Goal: Task Accomplishment & Management: Manage account settings

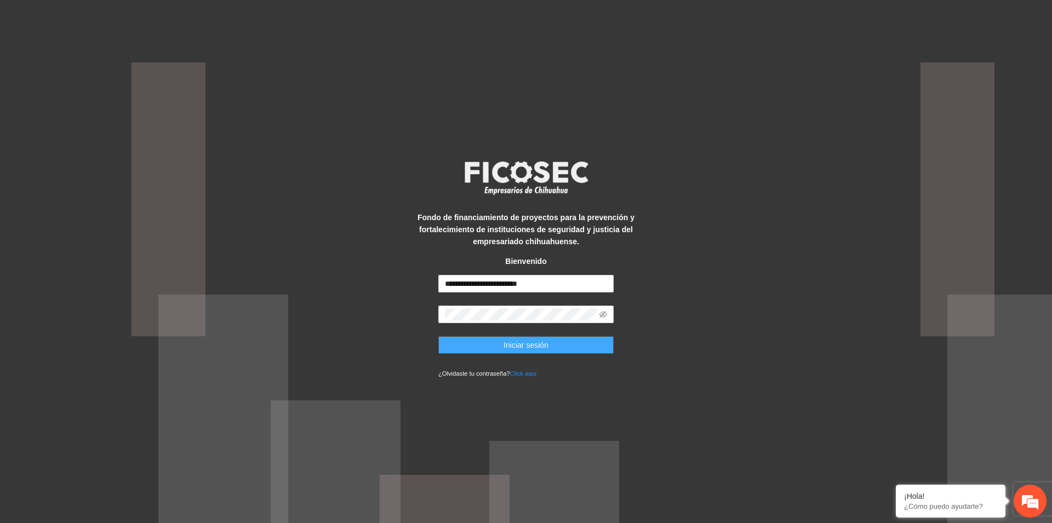
click at [535, 348] on span "Iniciar sesión" at bounding box center [526, 345] width 45 height 12
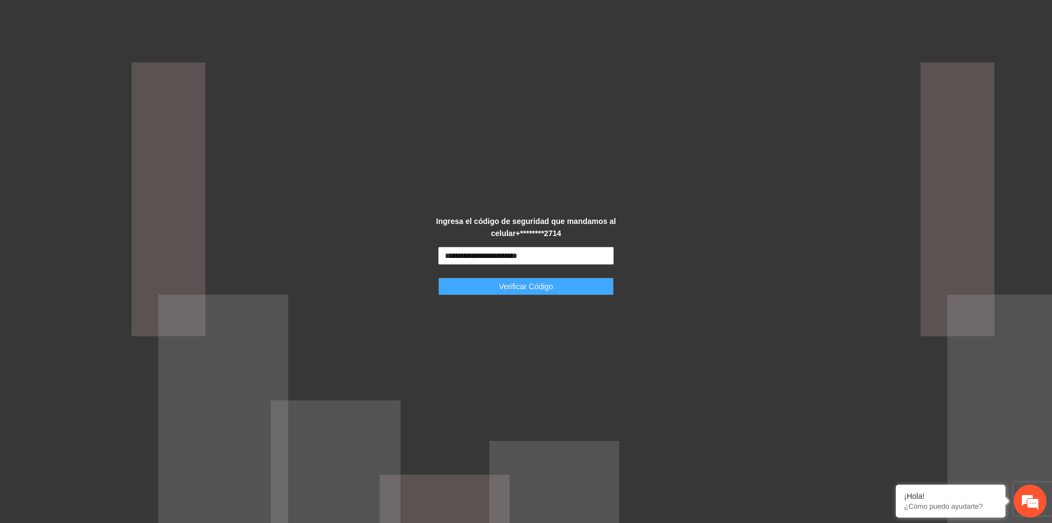
click at [520, 289] on span "Verificar Código" at bounding box center [526, 287] width 54 height 12
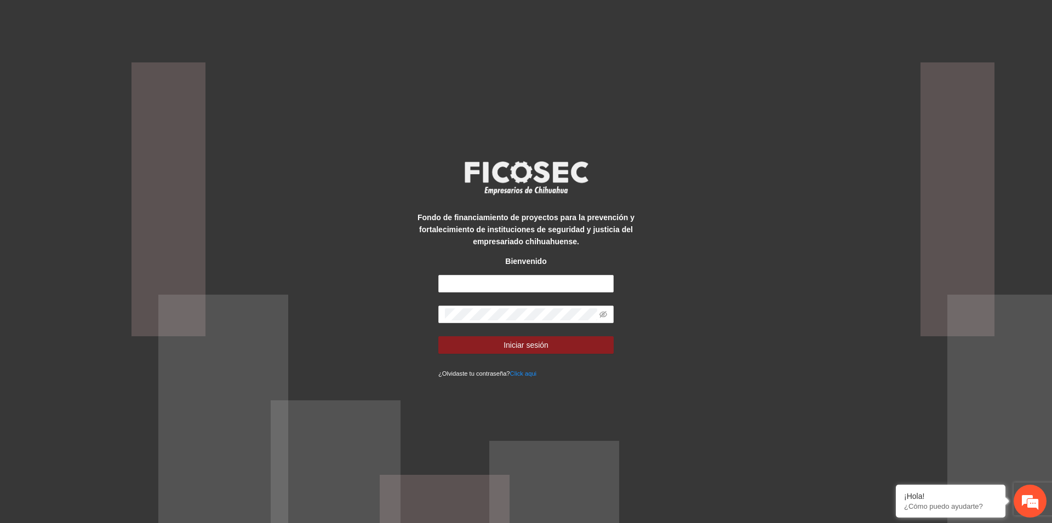
type input "**********"
click at [519, 346] on span "Iniciar sesión" at bounding box center [526, 345] width 45 height 12
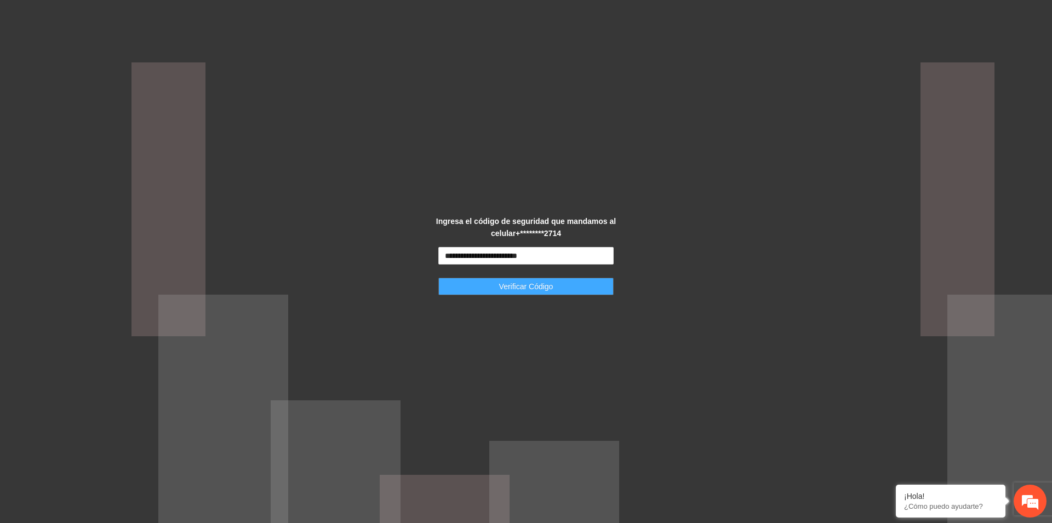
click at [516, 289] on span "Verificar Código" at bounding box center [526, 287] width 54 height 12
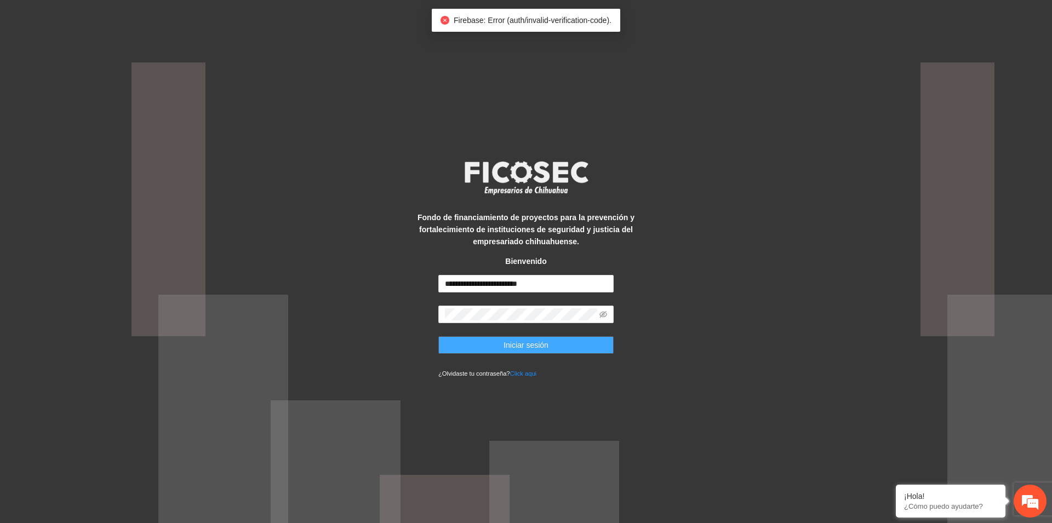
click at [515, 349] on span "Iniciar sesión" at bounding box center [526, 345] width 45 height 12
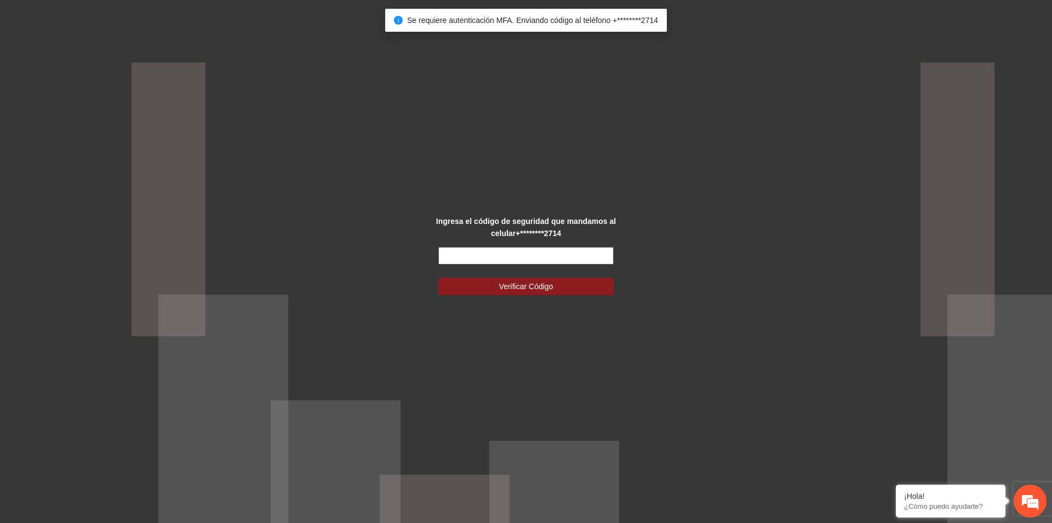
click at [497, 257] on input "text" at bounding box center [525, 256] width 175 height 18
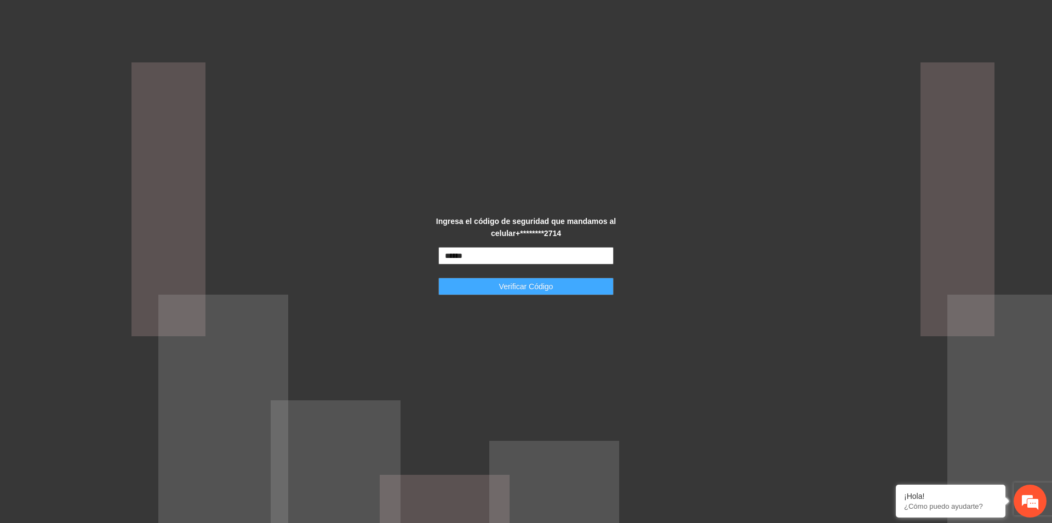
type input "******"
click at [539, 288] on span "Verificar Código" at bounding box center [526, 287] width 54 height 12
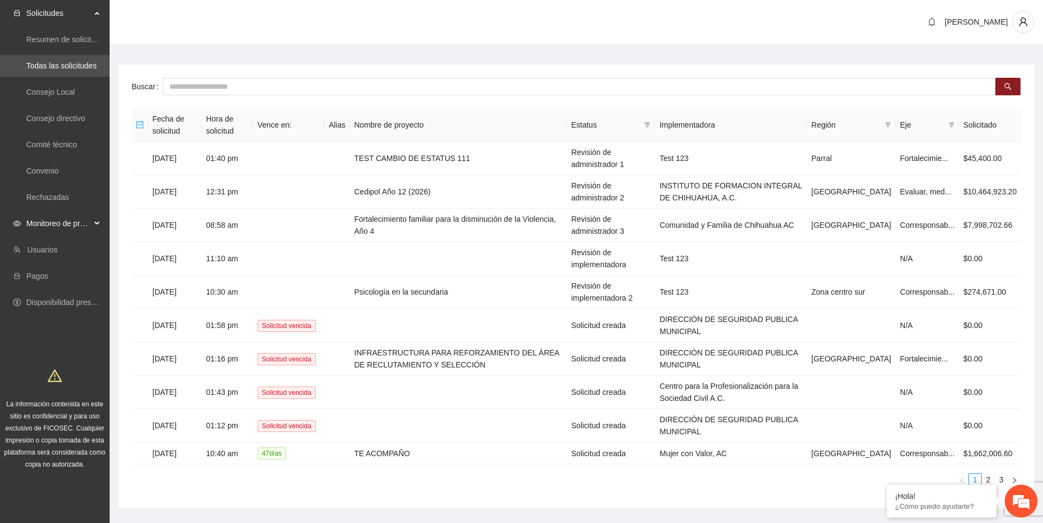
click at [70, 223] on span "Monitoreo de proyectos" at bounding box center [58, 224] width 65 height 22
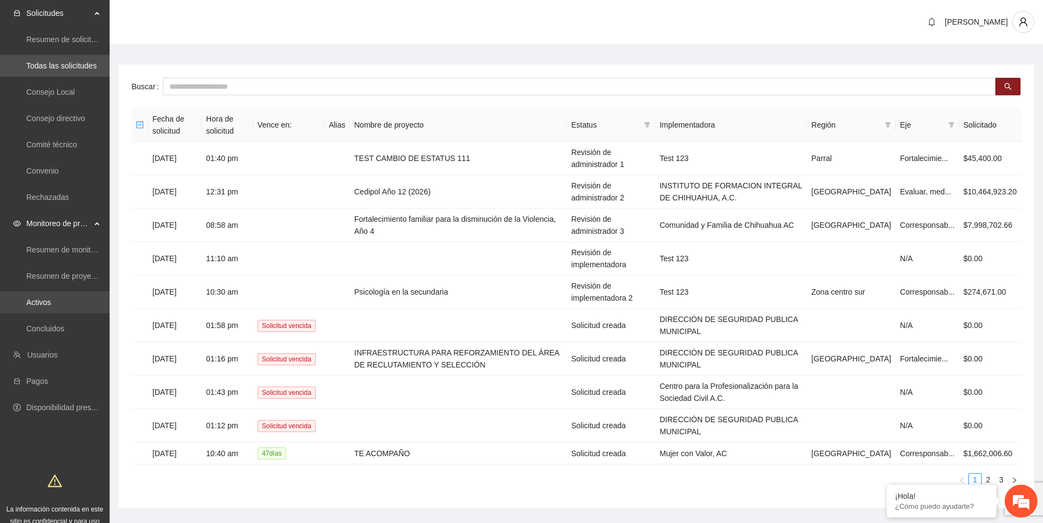
click at [37, 302] on link "Activos" at bounding box center [38, 302] width 25 height 9
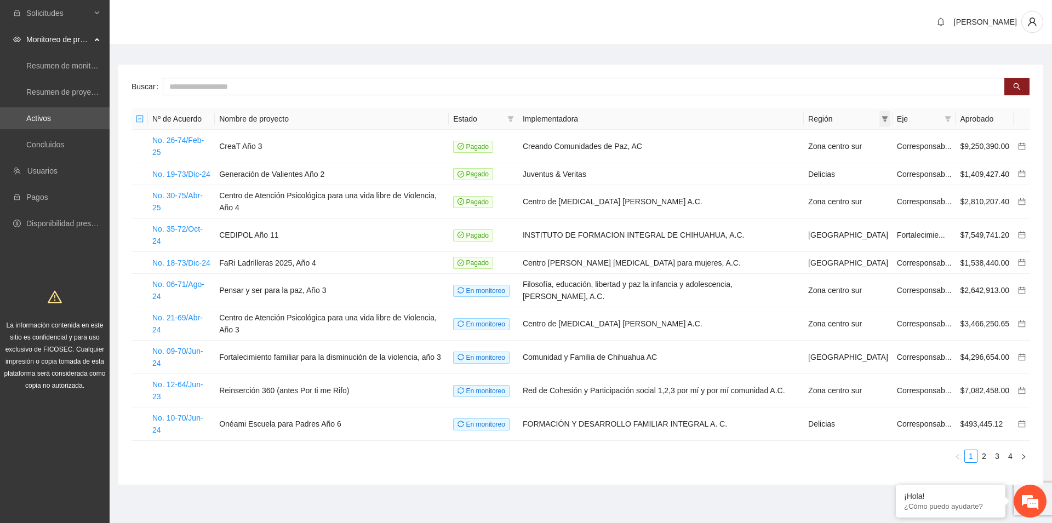
click at [882, 118] on icon "filter" at bounding box center [885, 119] width 7 height 7
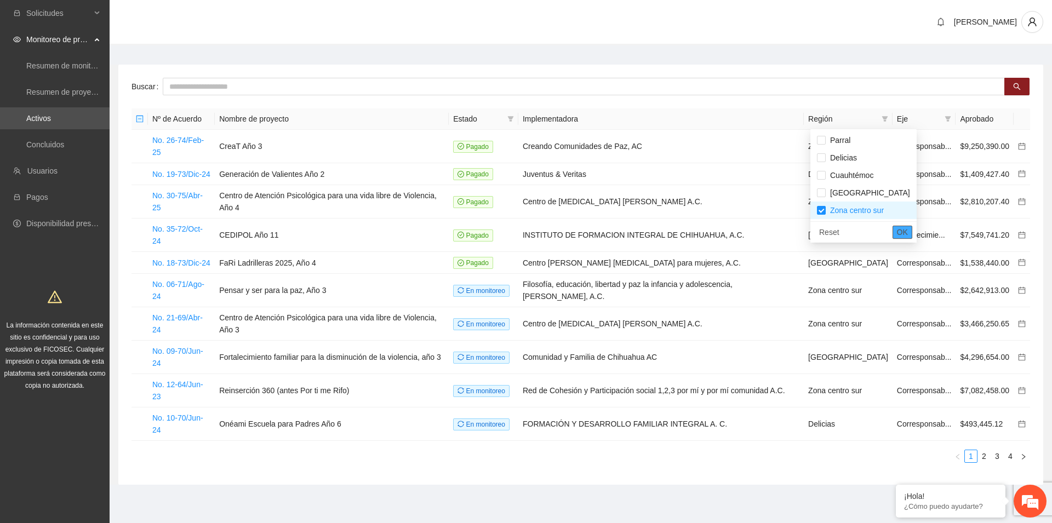
drag, startPoint x: 873, startPoint y: 233, endPoint x: 866, endPoint y: 227, distance: 9.3
click at [893, 231] on button "OK" at bounding box center [903, 232] width 20 height 13
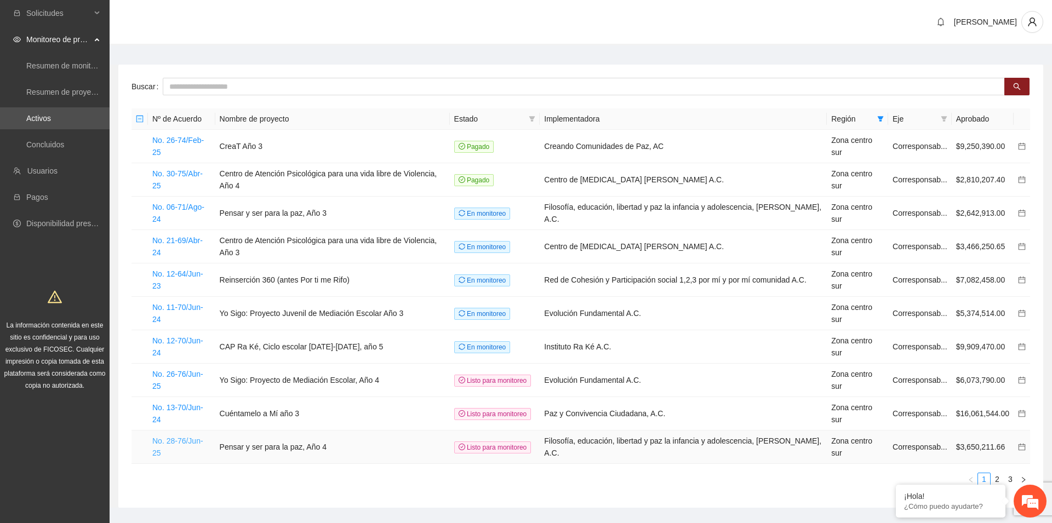
click at [203, 437] on link "No. 28-76/Jun-25" at bounding box center [177, 447] width 51 height 21
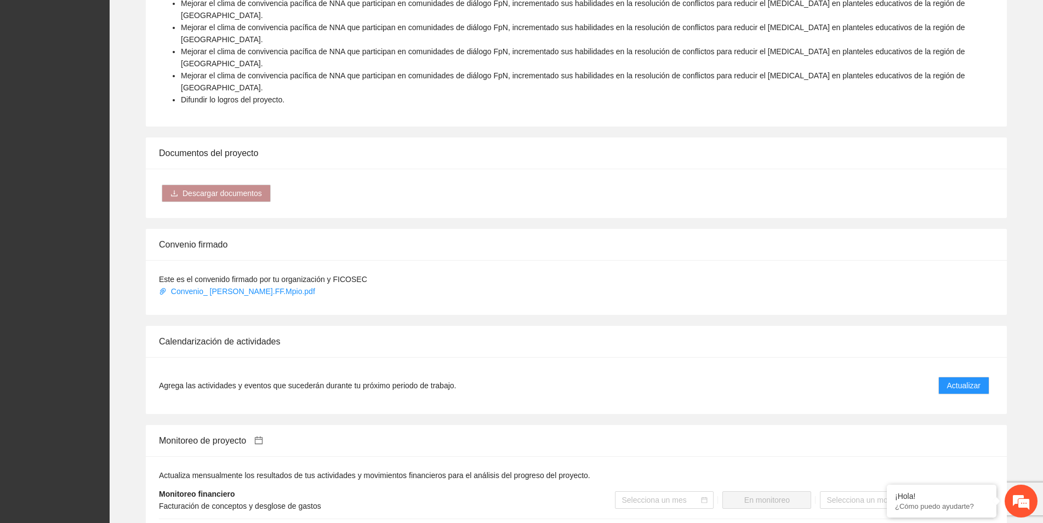
scroll to position [559, 0]
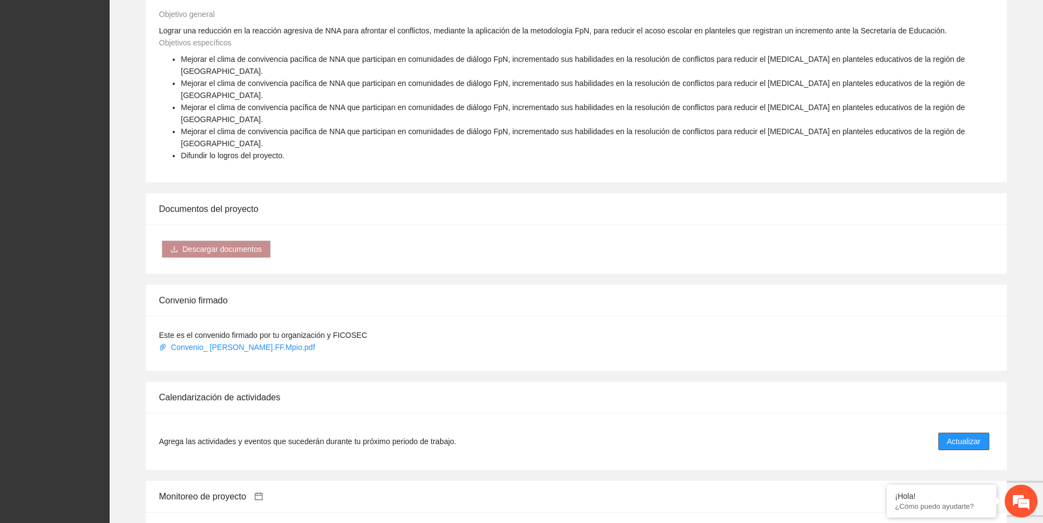
click at [955, 436] on span "Actualizar" at bounding box center [963, 442] width 33 height 12
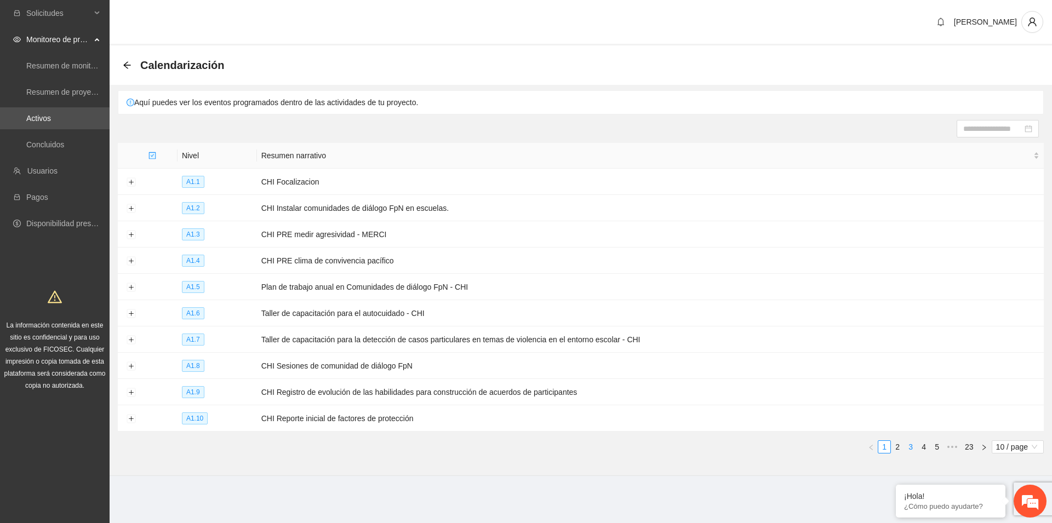
click at [911, 443] on link "3" at bounding box center [911, 447] width 12 height 12
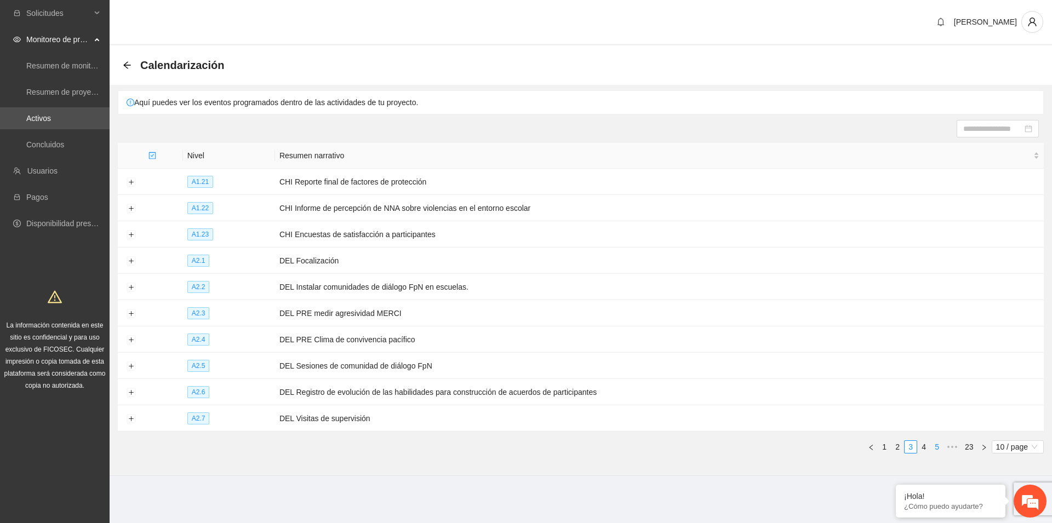
click at [937, 445] on link "5" at bounding box center [937, 447] width 12 height 12
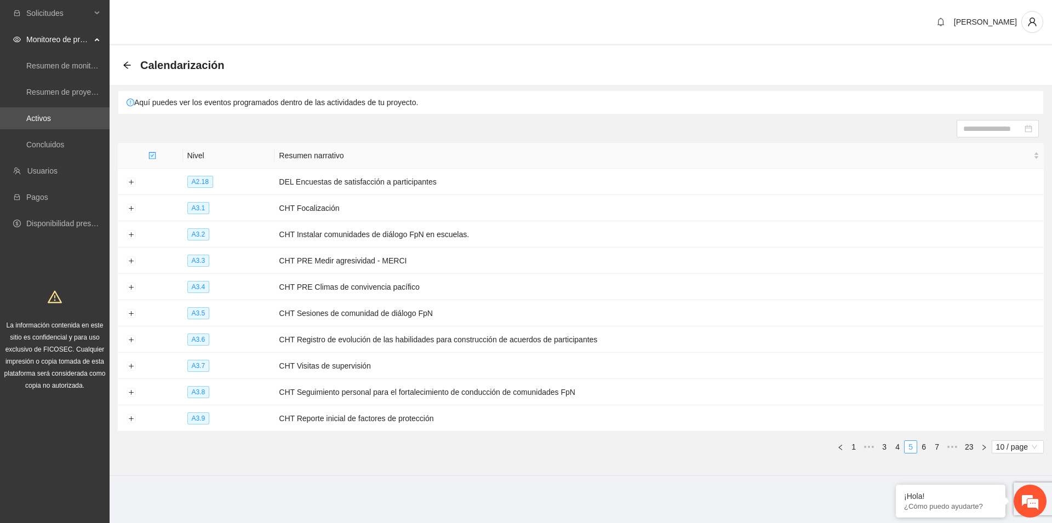
click at [937, 445] on link "7" at bounding box center [937, 447] width 12 height 12
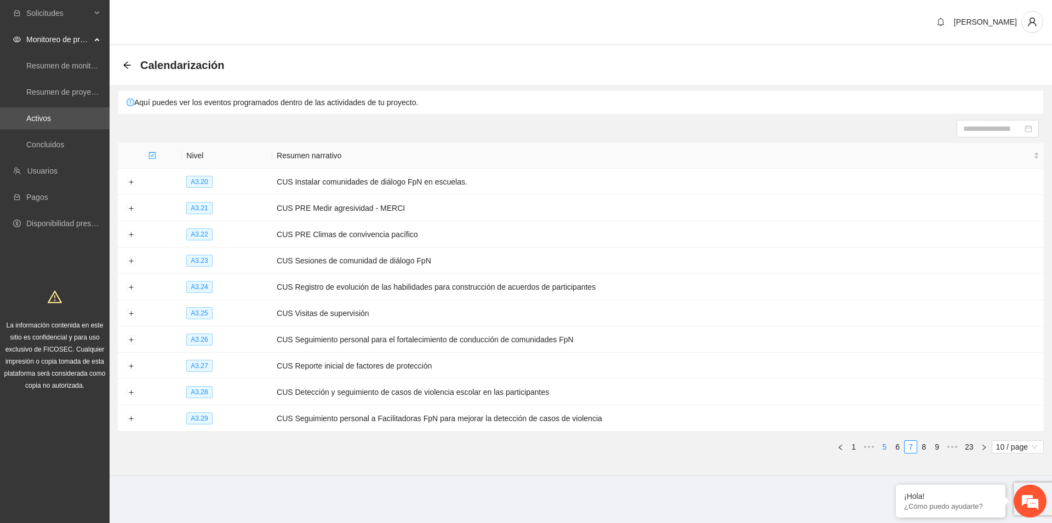
click at [937, 445] on link "9" at bounding box center [937, 447] width 12 height 12
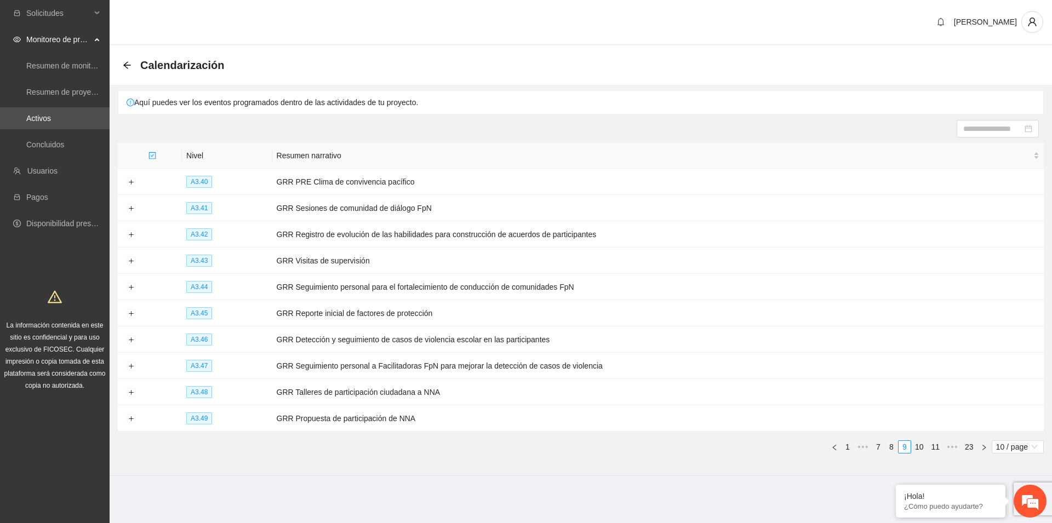
click at [937, 445] on link "11" at bounding box center [935, 447] width 15 height 12
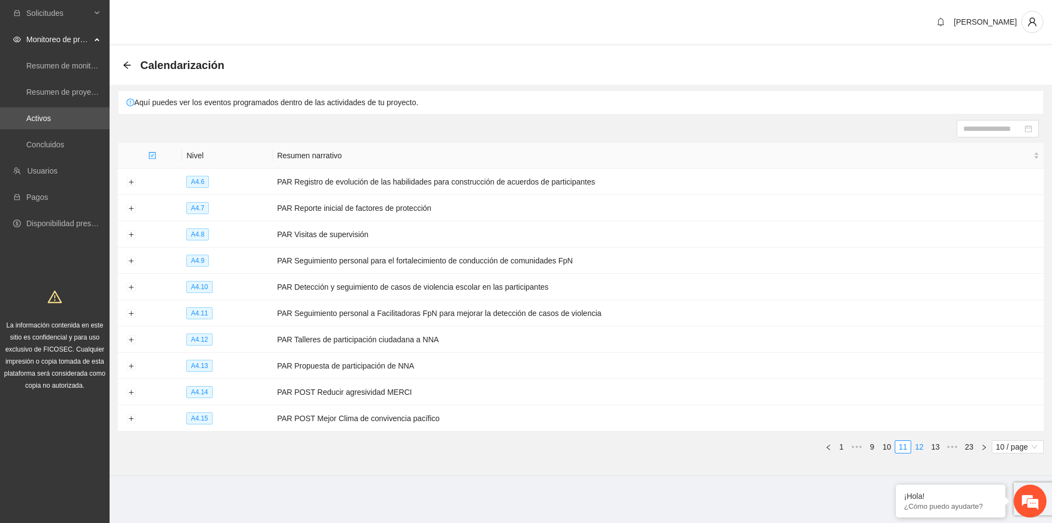
click at [922, 445] on link "12" at bounding box center [919, 447] width 15 height 12
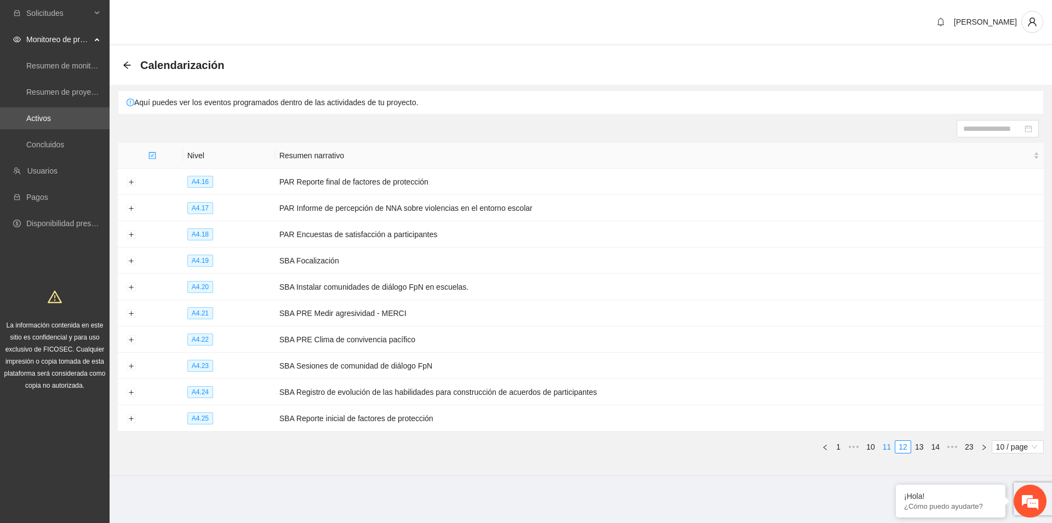
click at [891, 445] on link "11" at bounding box center [887, 447] width 15 height 12
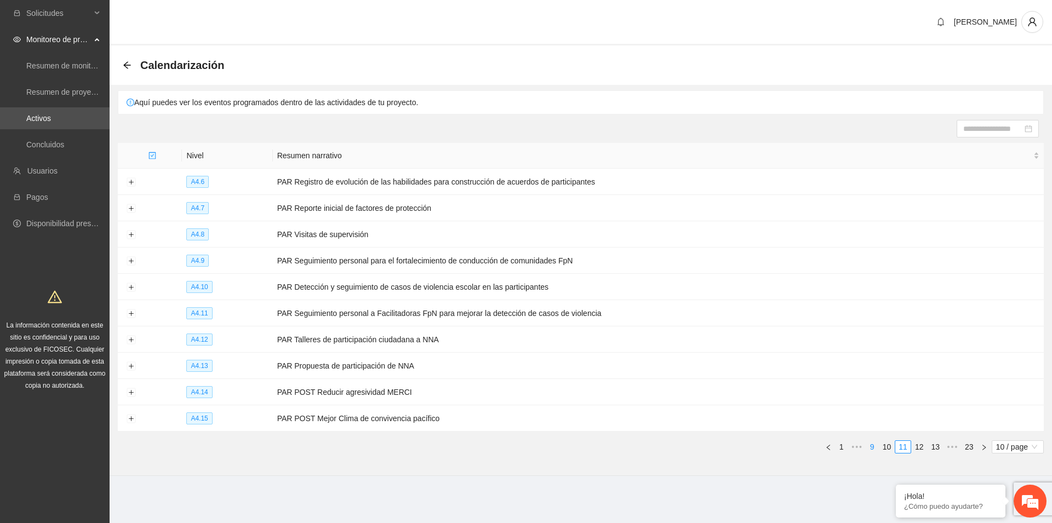
click at [874, 443] on link "9" at bounding box center [873, 447] width 12 height 12
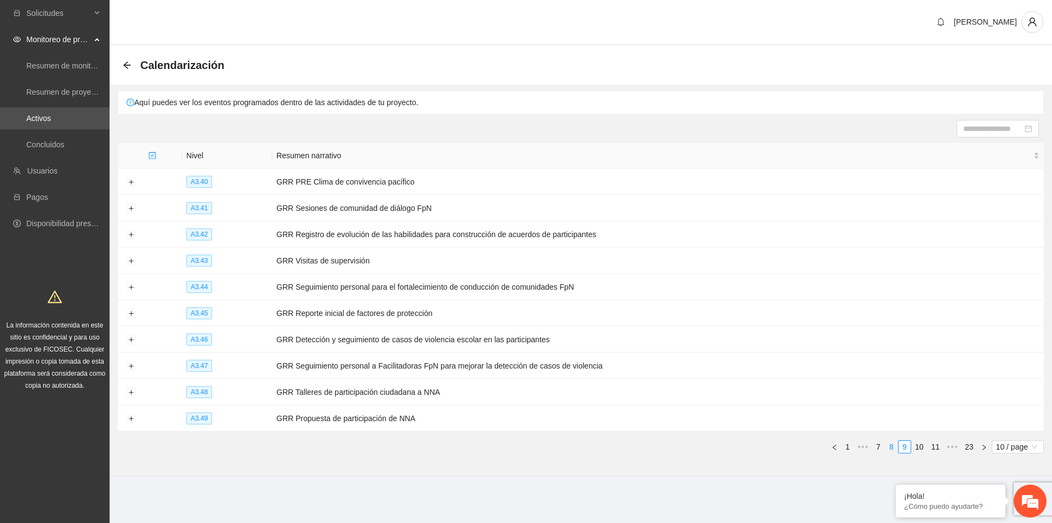
click at [889, 446] on link "8" at bounding box center [892, 447] width 12 height 12
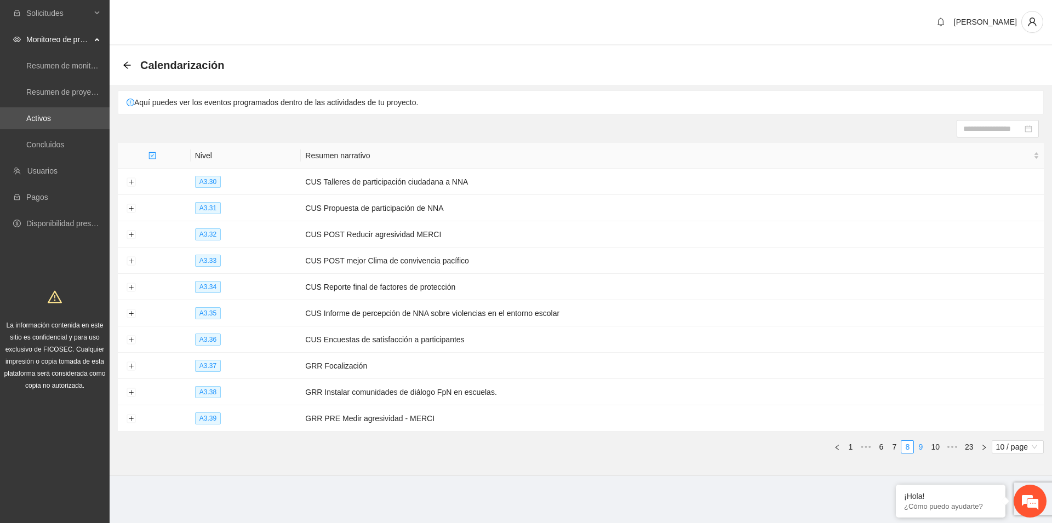
click at [921, 447] on link "9" at bounding box center [921, 447] width 12 height 12
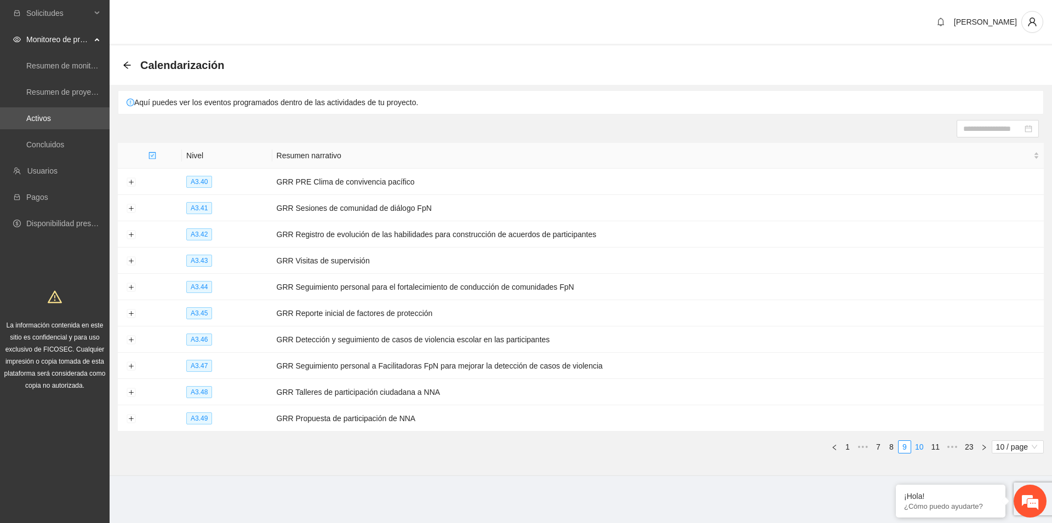
click at [921, 443] on link "10" at bounding box center [919, 447] width 15 height 12
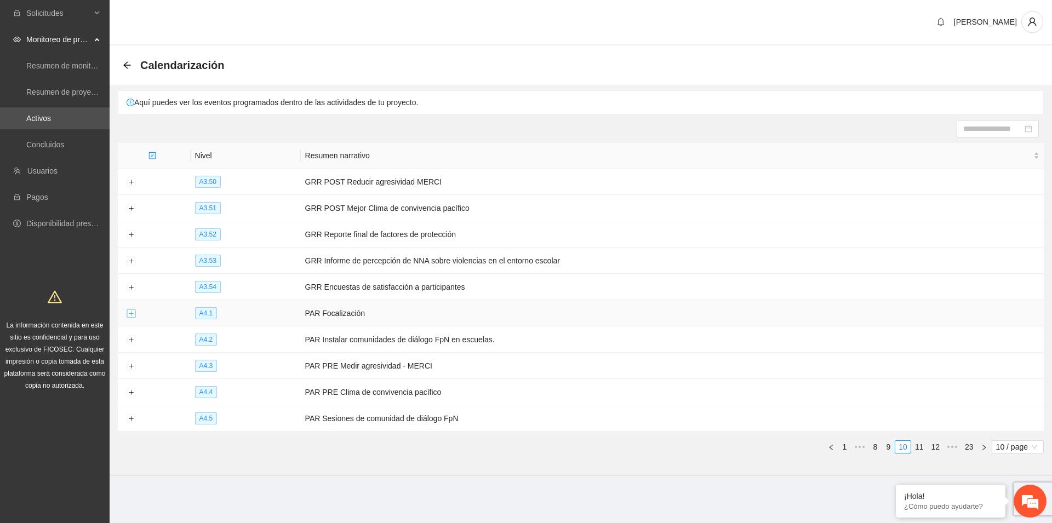
click at [130, 311] on button "Expand row" at bounding box center [131, 314] width 9 height 9
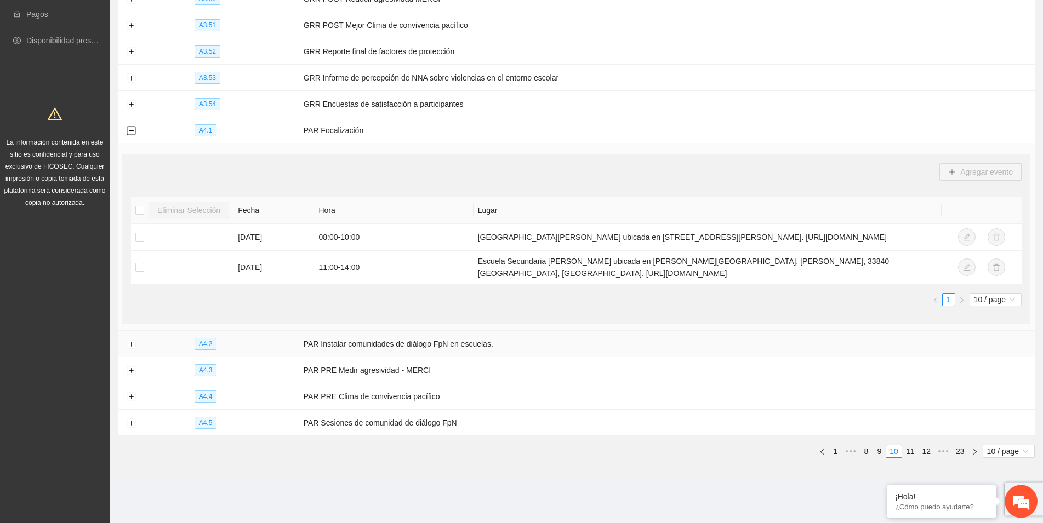
scroll to position [188, 0]
click at [130, 344] on button "Expand row" at bounding box center [131, 343] width 9 height 9
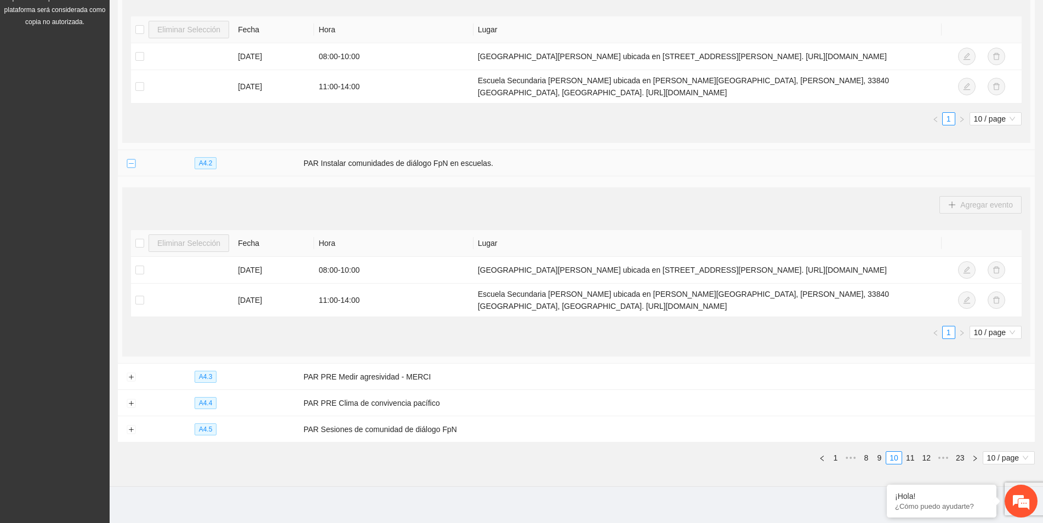
scroll to position [382, 0]
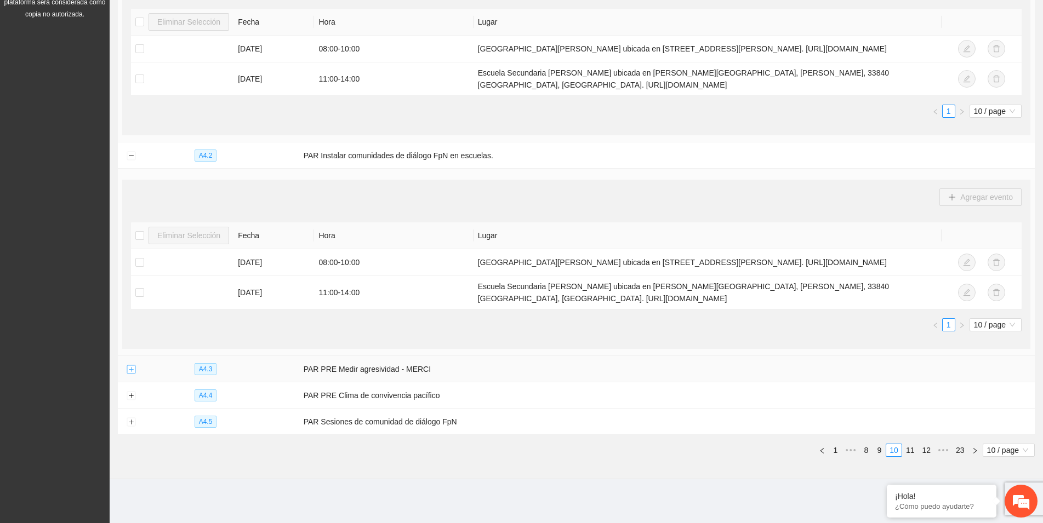
click at [129, 369] on button "Expand row" at bounding box center [131, 370] width 9 height 9
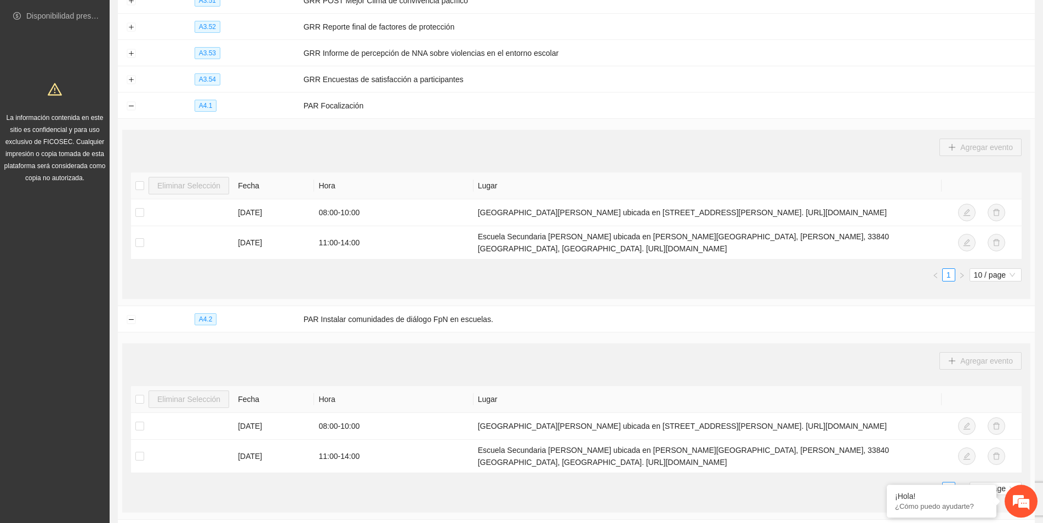
scroll to position [185, 0]
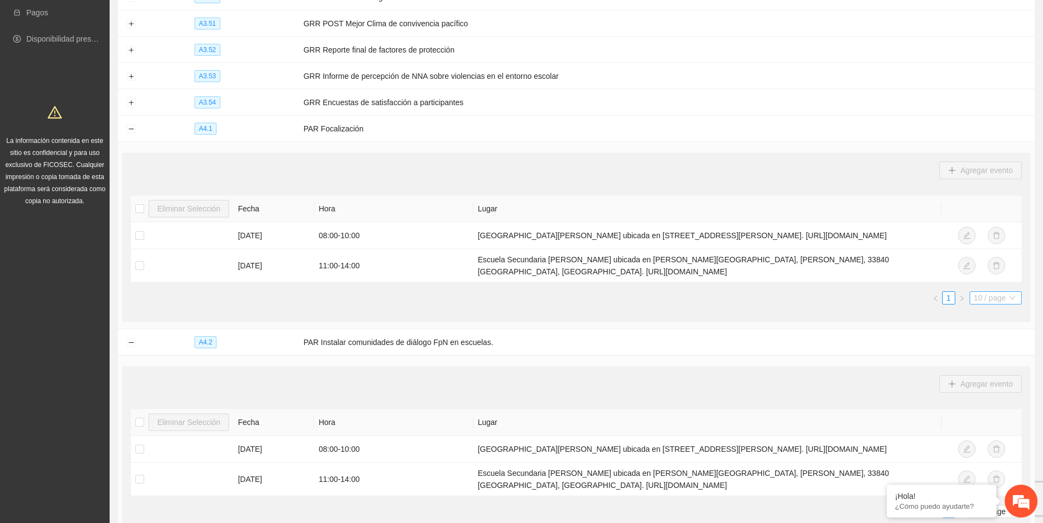
click at [1002, 303] on span "10 / page" at bounding box center [995, 298] width 43 height 12
click at [434, 305] on ul "1 10 / page 10 20 10 / page 20 / page 50 / page 100 / page" at bounding box center [576, 298] width 891 height 13
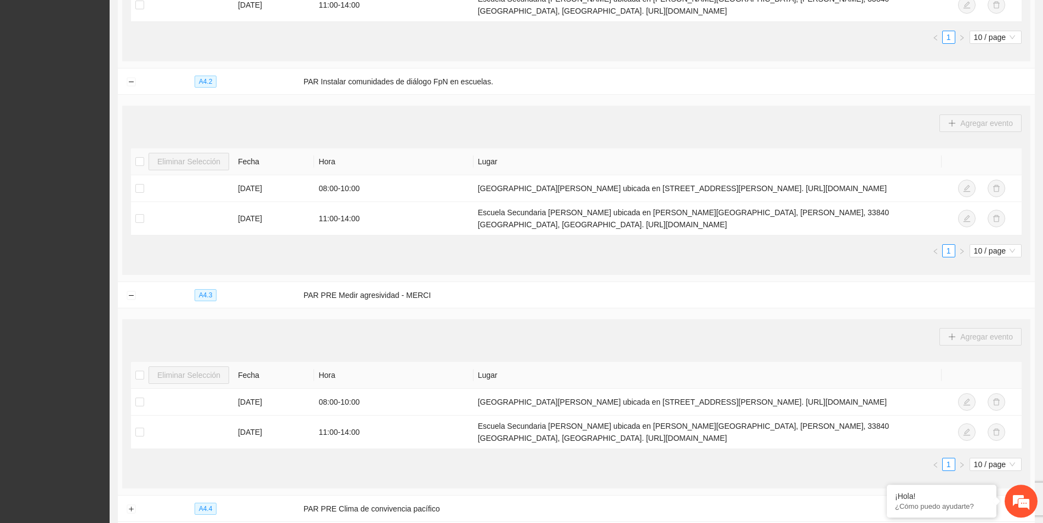
scroll to position [464, 0]
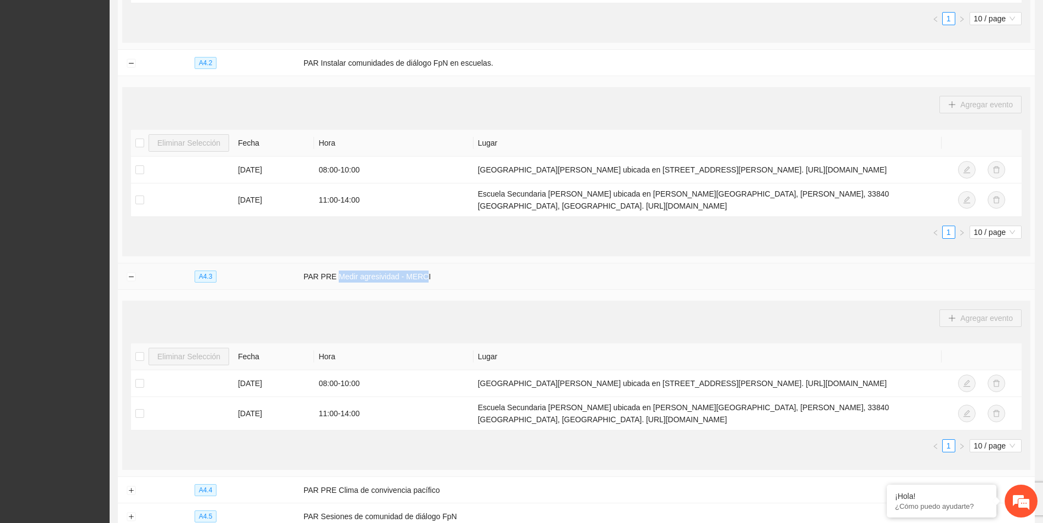
drag, startPoint x: 422, startPoint y: 286, endPoint x: 335, endPoint y: 287, distance: 87.2
click at [335, 287] on td "PAR PRE Medir agresividad - MERCI" at bounding box center [667, 277] width 736 height 26
copy td "Medir agresividad - MERC"
click at [452, 290] on td "PAR PRE Medir agresividad - MERCI" at bounding box center [667, 277] width 736 height 26
drag, startPoint x: 428, startPoint y: 287, endPoint x: 419, endPoint y: 286, distance: 8.2
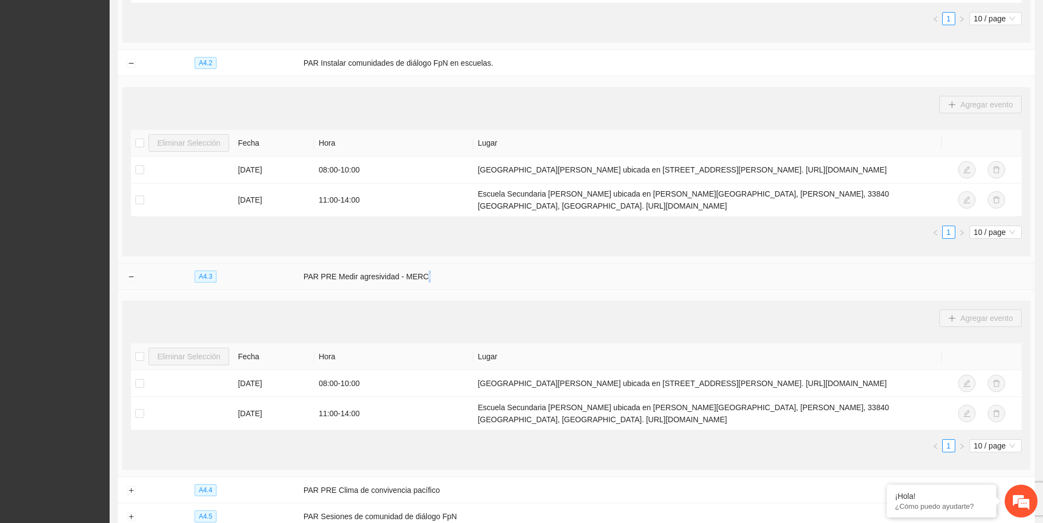
click at [421, 287] on td "PAR PRE Medir agresividad - MERCI" at bounding box center [667, 277] width 736 height 26
copy td "I"
drag, startPoint x: 422, startPoint y: 286, endPoint x: 361, endPoint y: 288, distance: 61.4
click at [361, 288] on td "PAR PRE Medir agresividad - MERCI" at bounding box center [667, 277] width 736 height 26
copy td "gresividad - MERC"
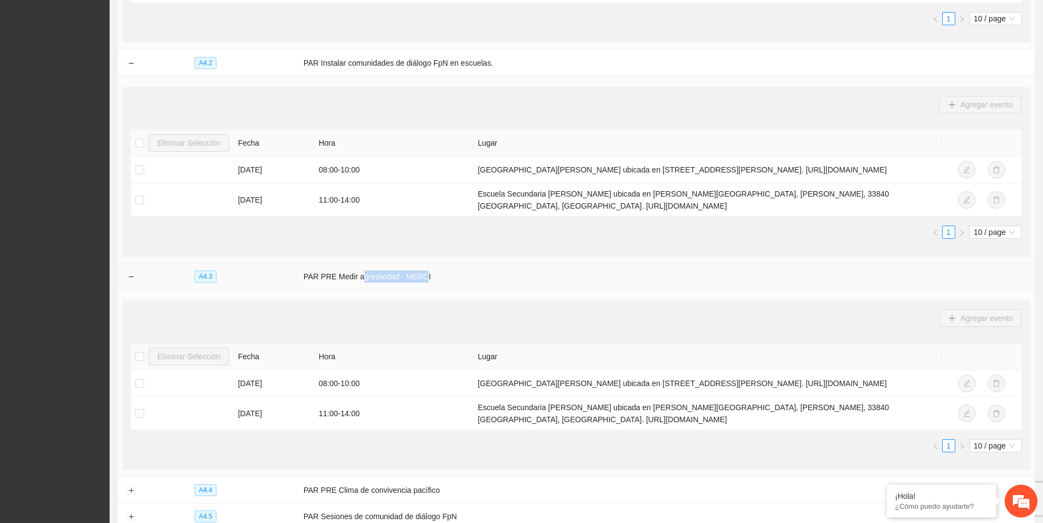
click at [422, 288] on td "PAR PRE Medir agresividad - MERCI" at bounding box center [667, 277] width 736 height 26
drag, startPoint x: 422, startPoint y: 288, endPoint x: 390, endPoint y: 288, distance: 31.8
click at [390, 288] on td "PAR PRE Medir agresividad - MERCI" at bounding box center [667, 277] width 736 height 26
copy td "d - MERC"
click at [428, 285] on td "PAR PRE Medir agresividad - MERCI" at bounding box center [667, 277] width 736 height 26
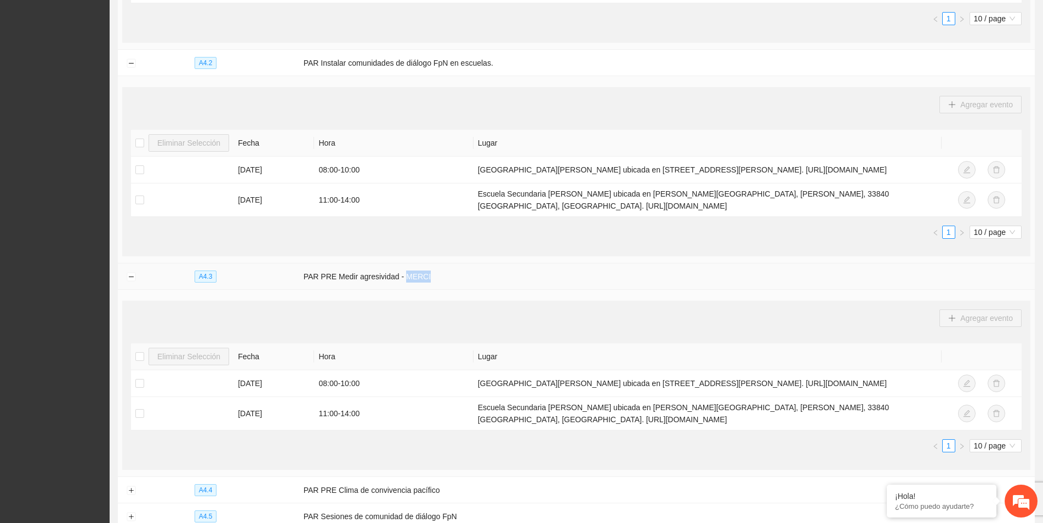
click at [428, 285] on td "PAR PRE Medir agresividad - MERCI" at bounding box center [667, 277] width 736 height 26
click at [425, 285] on td "PAR PRE Medir agresividad - MERCI" at bounding box center [667, 277] width 736 height 26
copy td "CI"
drag, startPoint x: 425, startPoint y: 285, endPoint x: 318, endPoint y: 289, distance: 107.5
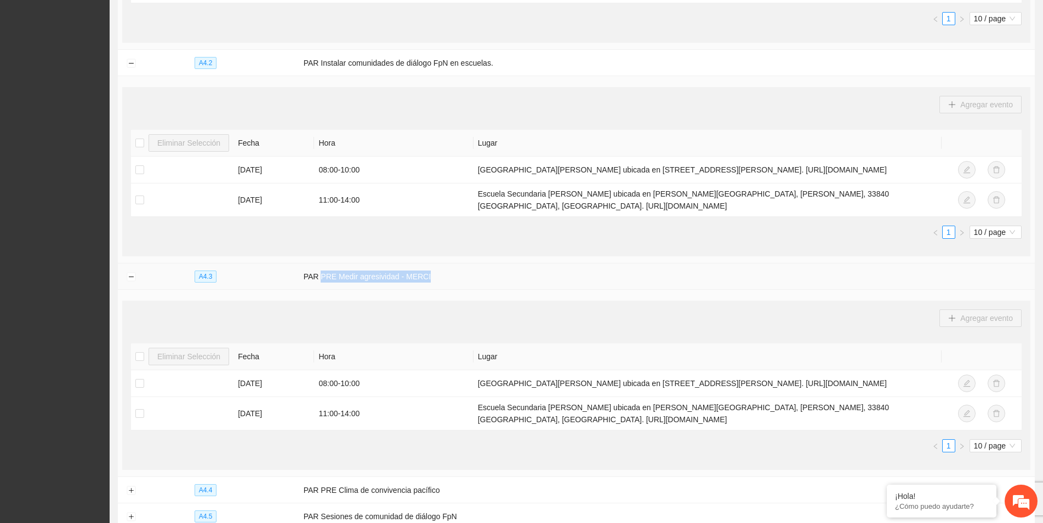
click at [318, 289] on td "PAR PRE Medir agresividad - MERCI" at bounding box center [667, 277] width 736 height 26
copy td "PRE Medir agresividad - MERCI"
drag, startPoint x: 614, startPoint y: 424, endPoint x: 464, endPoint y: 420, distance: 150.2
click at [464, 420] on tr "[DATE] 11:00 - 14:00 Escuela Secundaria [PERSON_NAME] ubicada en [PERSON_NAME][…" at bounding box center [576, 413] width 891 height 33
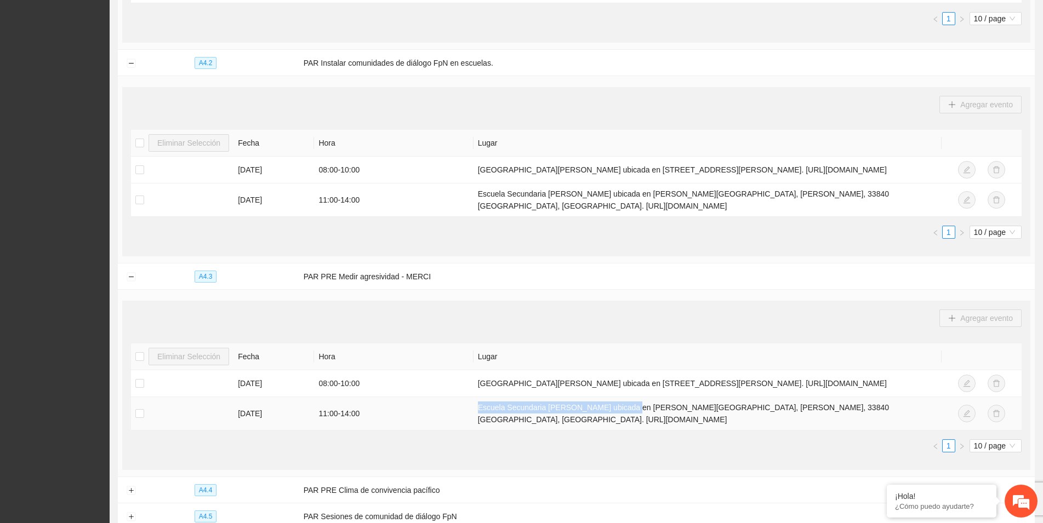
copy tr "Escuela Secundaria [PERSON_NAME]"
drag, startPoint x: 653, startPoint y: 426, endPoint x: 770, endPoint y: 423, distance: 117.3
click at [770, 423] on td "Escuela Secundaria [PERSON_NAME] ubicada en [PERSON_NAME][GEOGRAPHIC_DATA], [PE…" at bounding box center [708, 413] width 469 height 33
copy td "Anillo Perimetral Sur SN, [PERSON_NAME],"
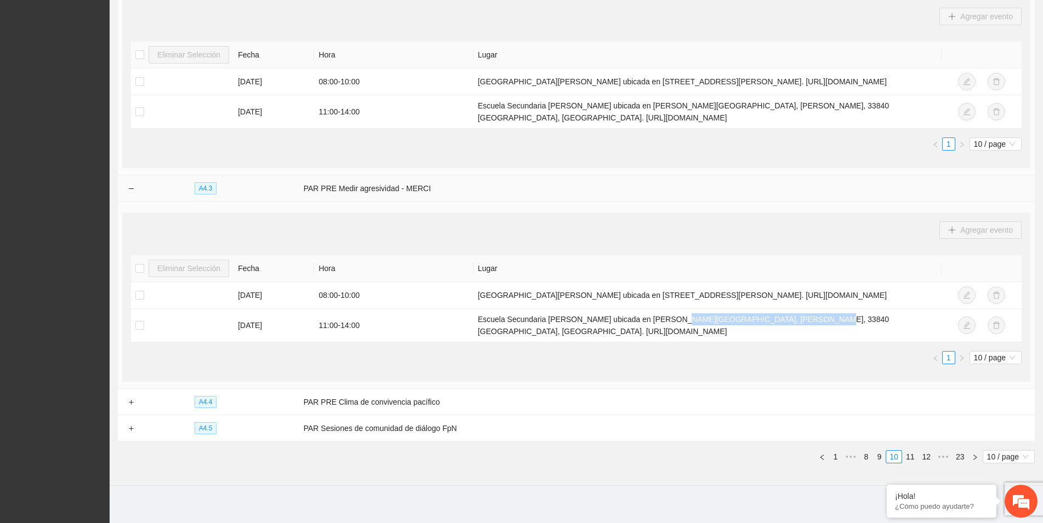
scroll to position [576, 0]
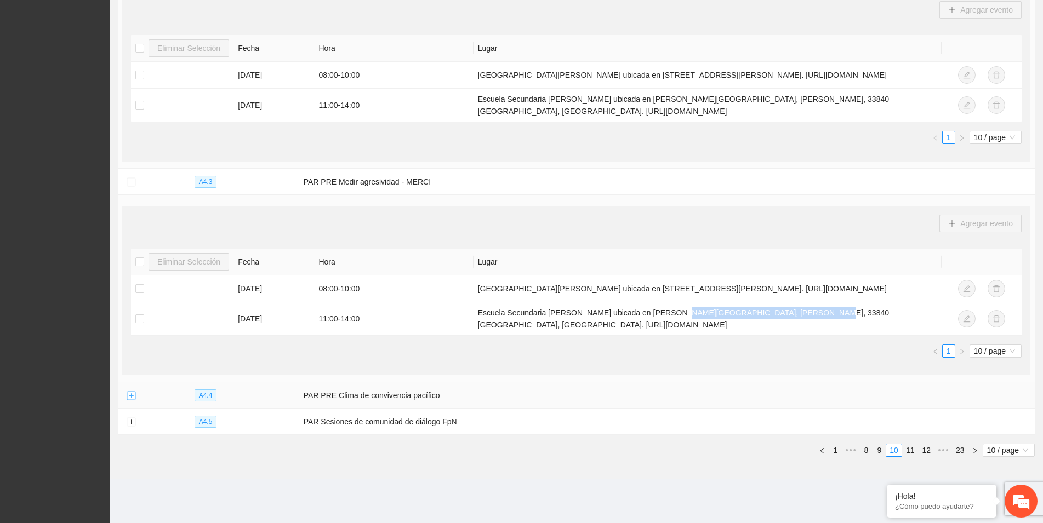
click at [130, 394] on button "Expand row" at bounding box center [131, 396] width 9 height 9
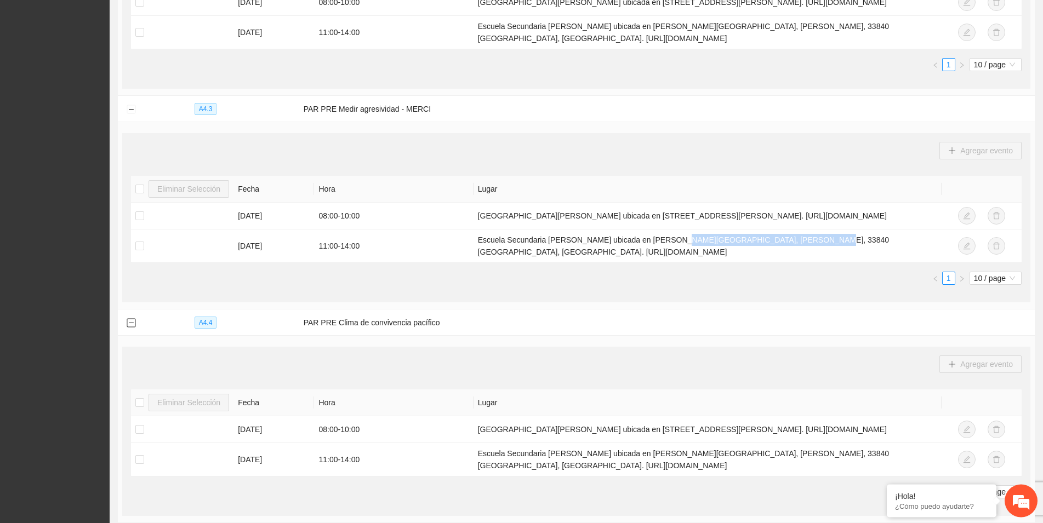
scroll to position [688, 0]
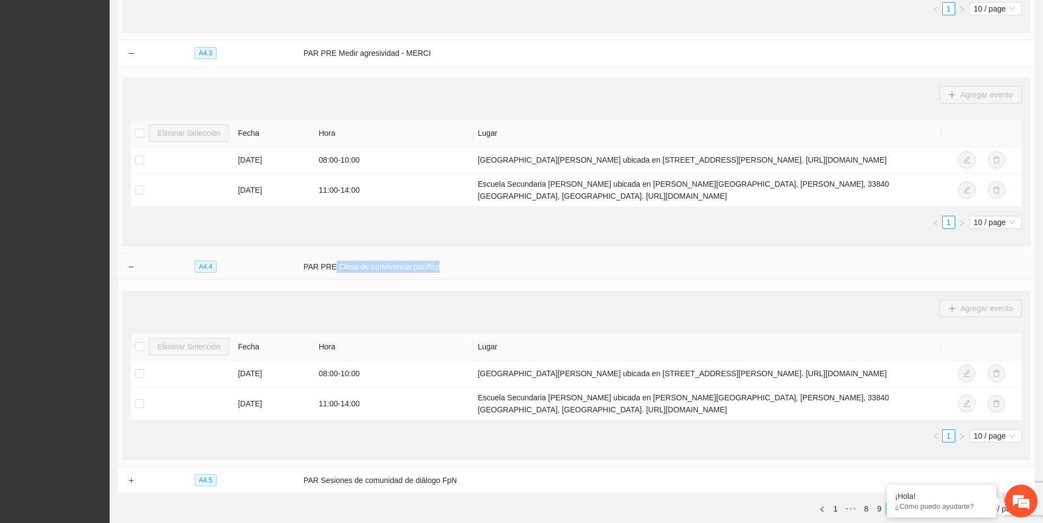
drag, startPoint x: 431, startPoint y: 286, endPoint x: 331, endPoint y: 291, distance: 99.9
click at [331, 280] on td "PAR PRE Clima de convivencia pacífico" at bounding box center [667, 267] width 736 height 26
drag, startPoint x: 331, startPoint y: 283, endPoint x: 324, endPoint y: 281, distance: 7.5
click at [324, 280] on td "PAR PRE Clima de convivencia pacífico" at bounding box center [667, 267] width 736 height 26
drag, startPoint x: 319, startPoint y: 284, endPoint x: 438, endPoint y: 286, distance: 119.5
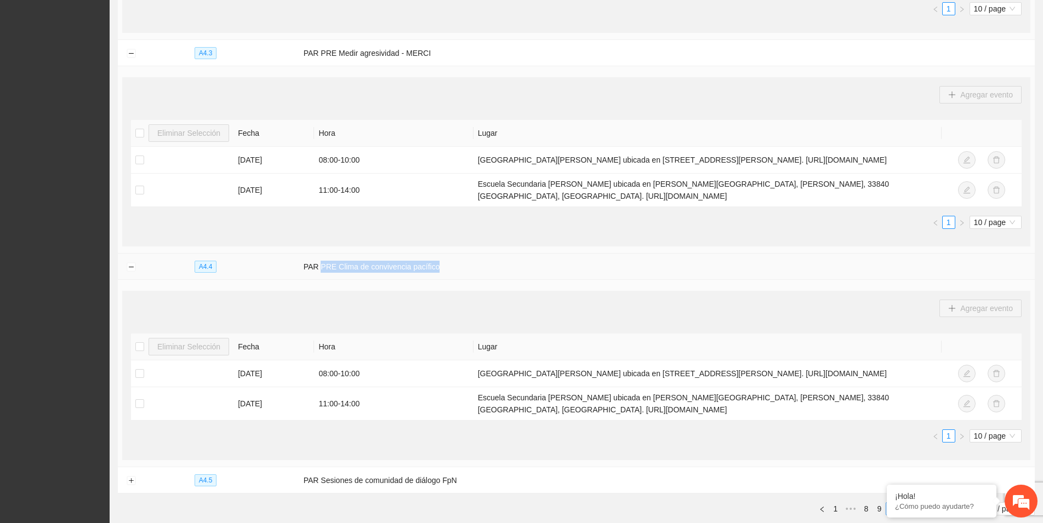
click at [438, 280] on td "PAR PRE Clima de convivencia pacífico" at bounding box center [667, 267] width 736 height 26
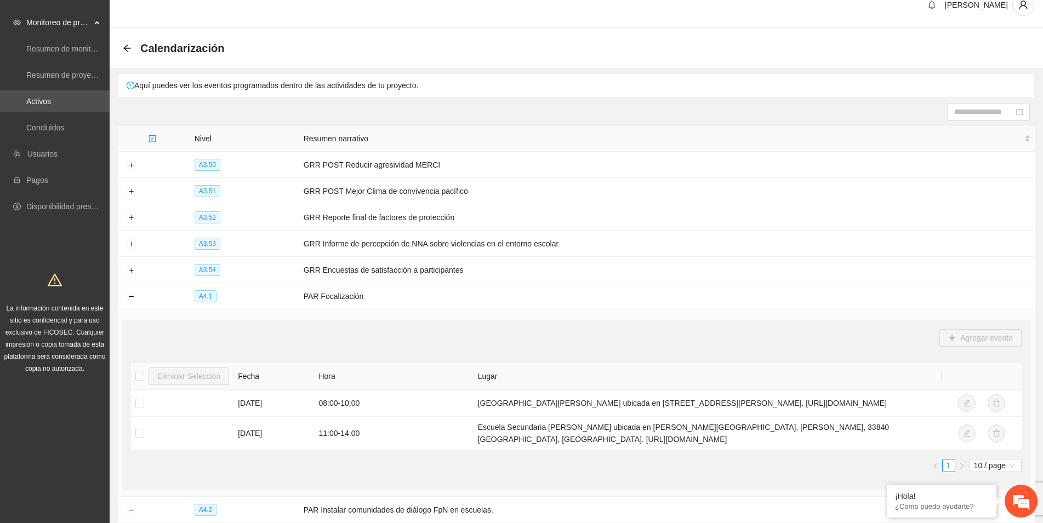
scroll to position [0, 0]
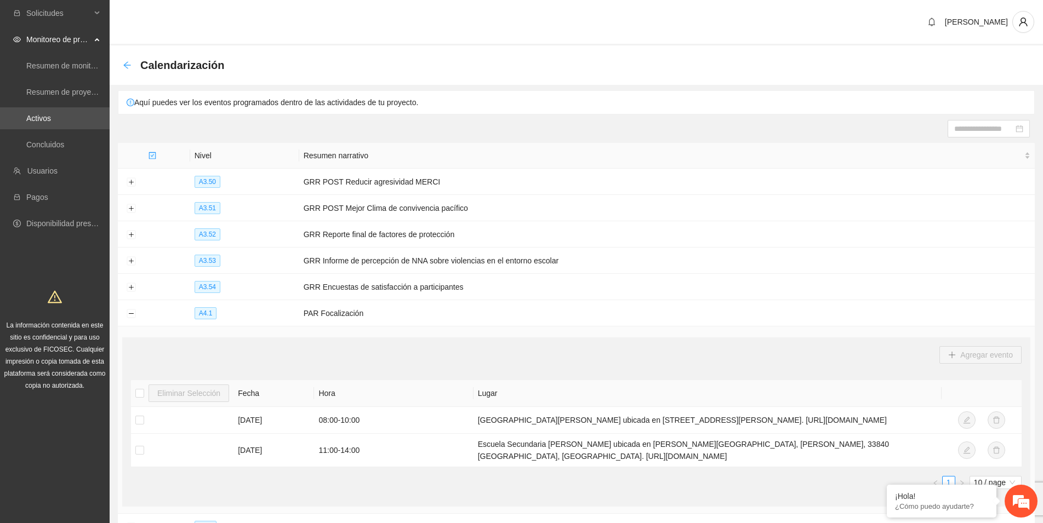
click at [125, 64] on icon "arrow-left" at bounding box center [126, 64] width 7 height 7
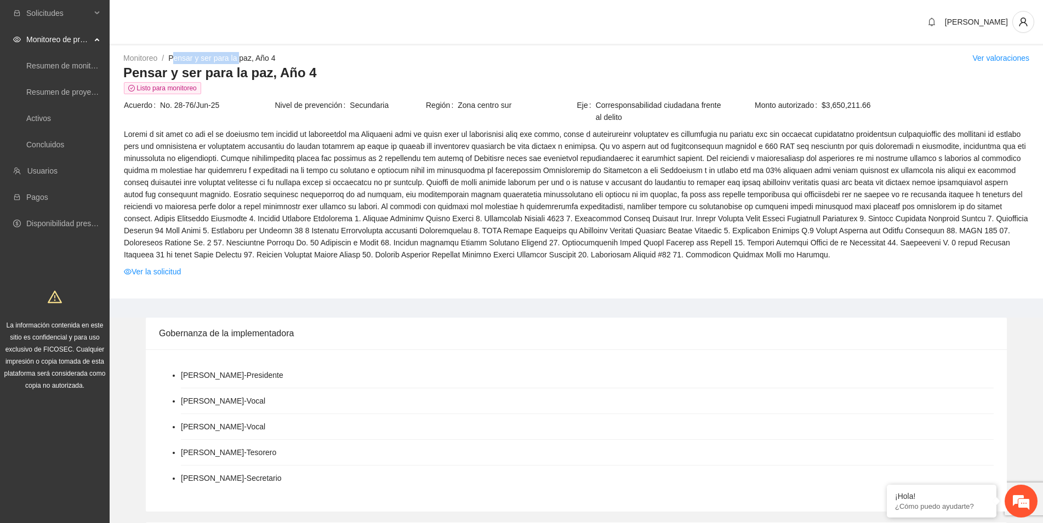
drag, startPoint x: 173, startPoint y: 64, endPoint x: 240, endPoint y: 57, distance: 67.2
click at [240, 57] on li "Pensar y ser para la paz, Año 4 /" at bounding box center [221, 58] width 107 height 12
click at [168, 64] on li "Monitoreo /" at bounding box center [145, 58] width 45 height 12
drag, startPoint x: 171, startPoint y: 65, endPoint x: 170, endPoint y: 55, distance: 9.3
click at [170, 64] on div "Pensar y ser para la paz, Año 4" at bounding box center [576, 73] width 906 height 18
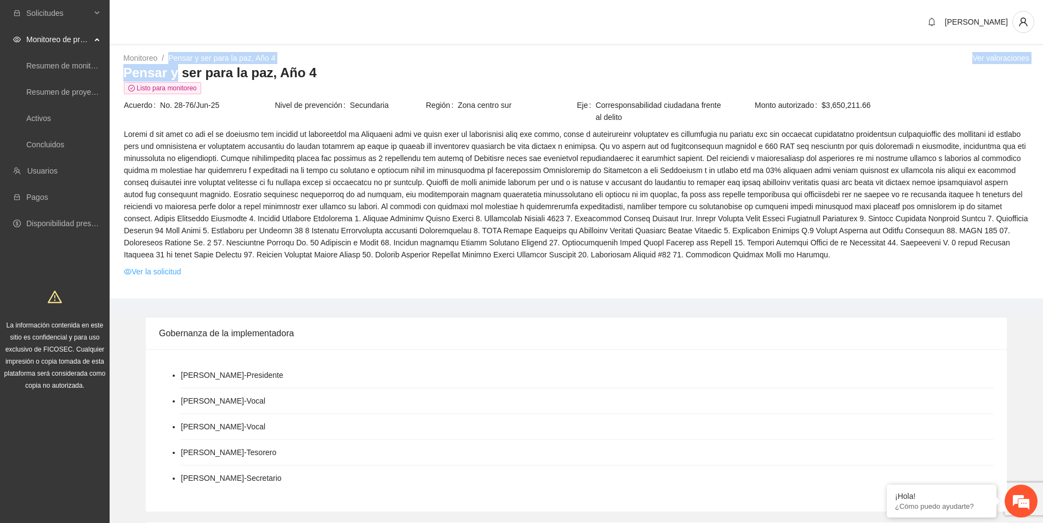
click at [175, 272] on link "Ver la solicitud" at bounding box center [152, 272] width 57 height 12
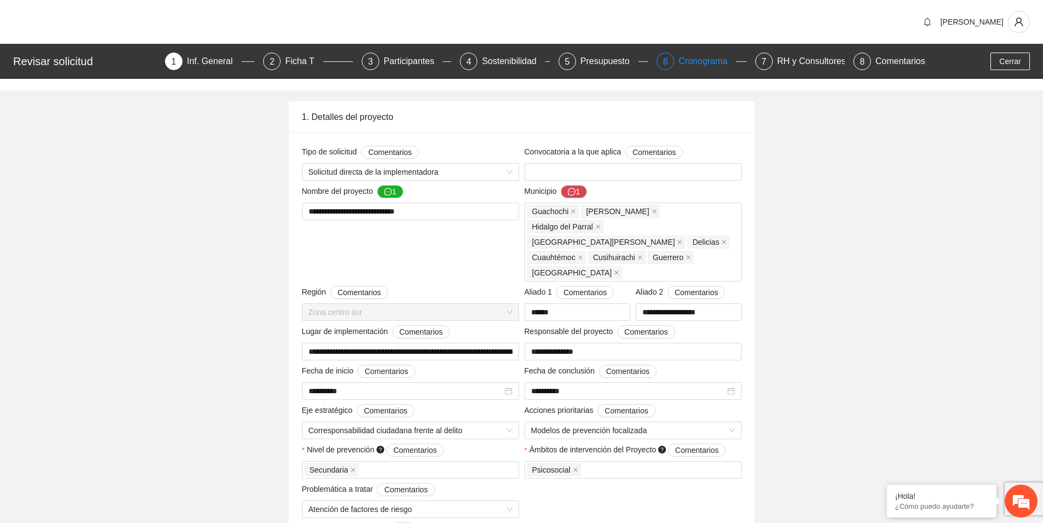
click at [702, 63] on div "Cronograma" at bounding box center [708, 62] width 58 height 18
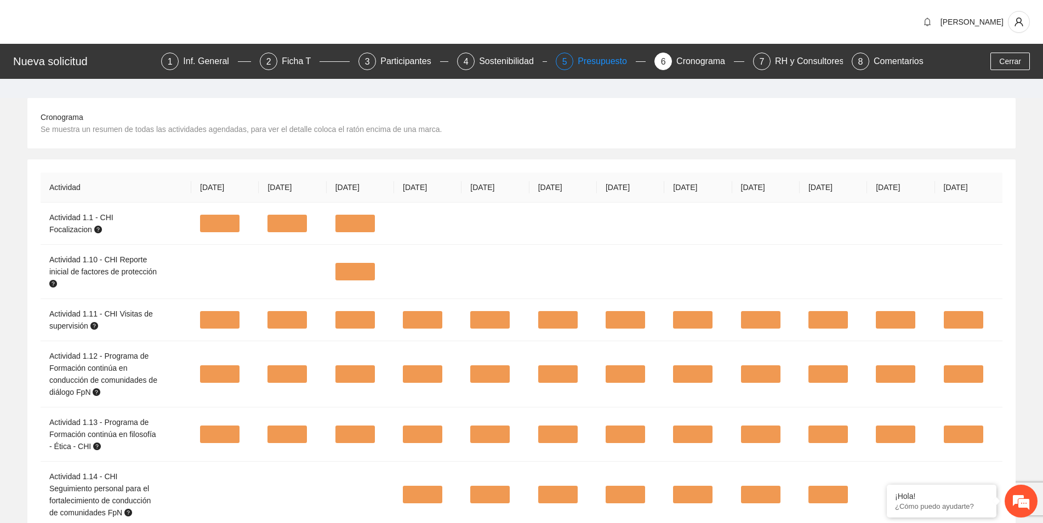
click at [591, 65] on div "Presupuesto" at bounding box center [607, 62] width 58 height 18
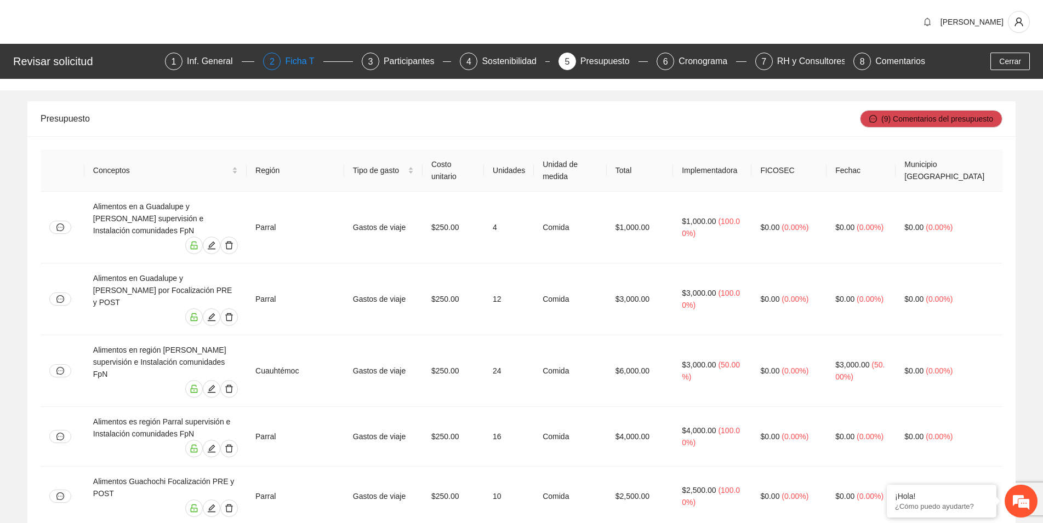
click at [300, 67] on div "Ficha T" at bounding box center [304, 62] width 38 height 18
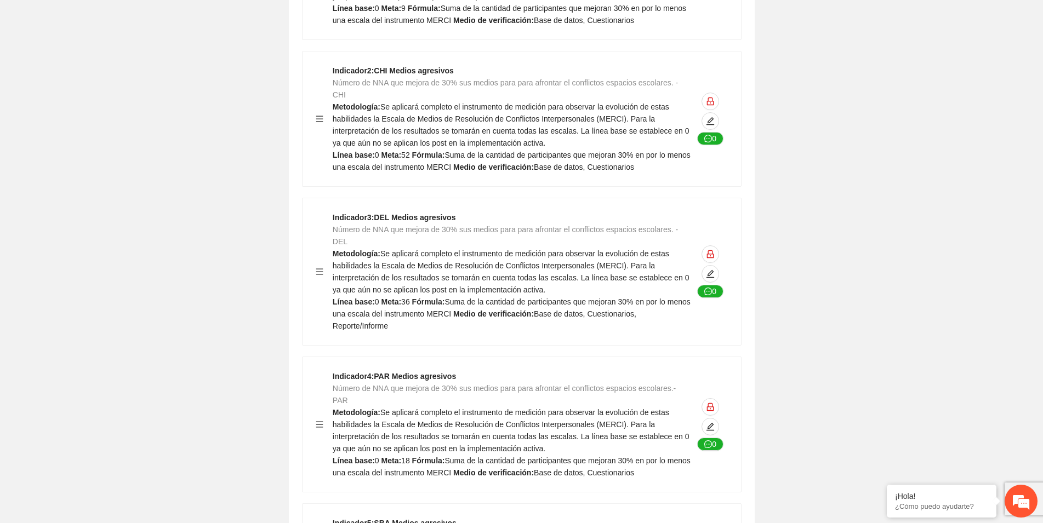
scroll to position [1621, 0]
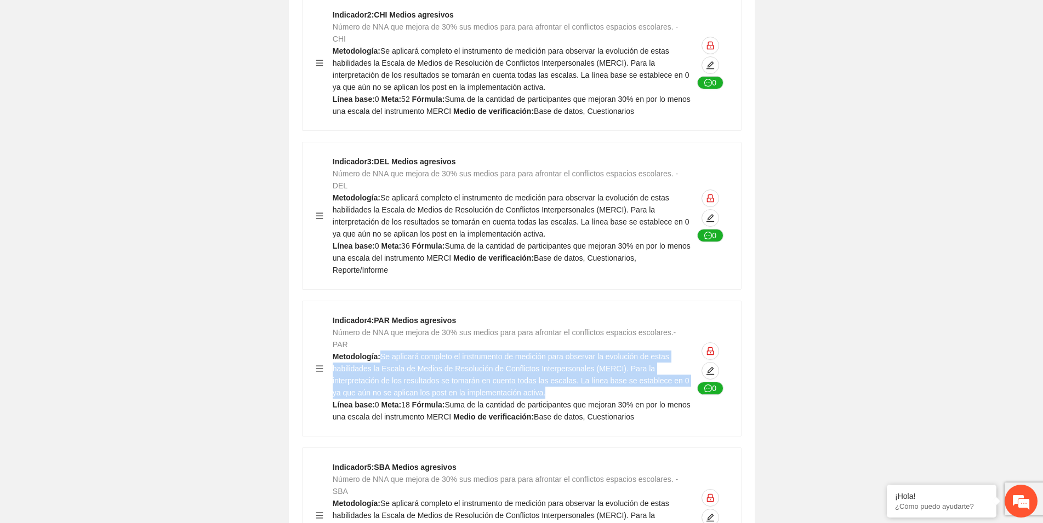
drag, startPoint x: 383, startPoint y: 297, endPoint x: 679, endPoint y: 329, distance: 298.3
click at [679, 329] on div "Indicador 4 : PAR Medios agresivos Número de NNA que mejora de 30% sus medios p…" at bounding box center [513, 369] width 361 height 109
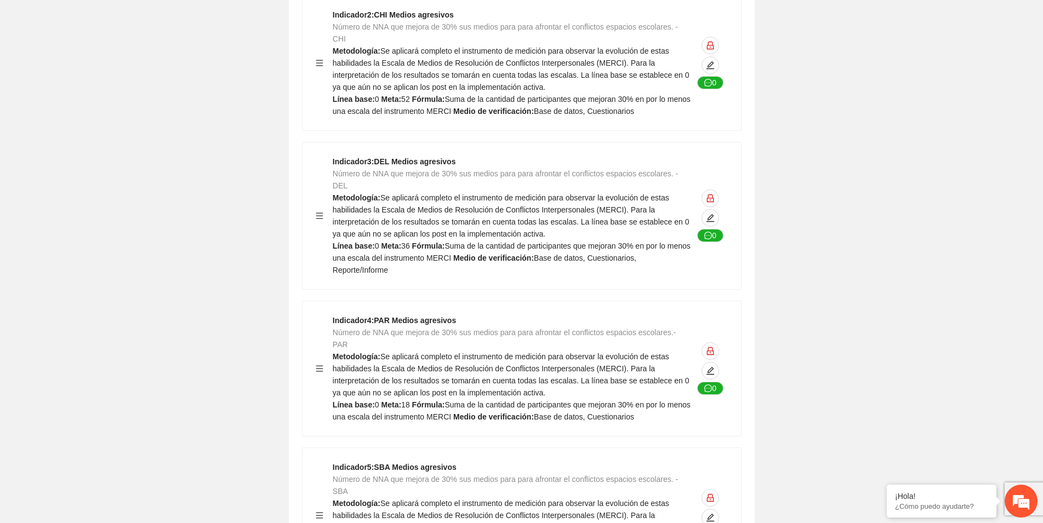
click at [407, 374] on div "Indicador 4 : PAR Medios agresivos Número de NNA que mejora de 30% sus medios p…" at bounding box center [522, 368] width 438 height 135
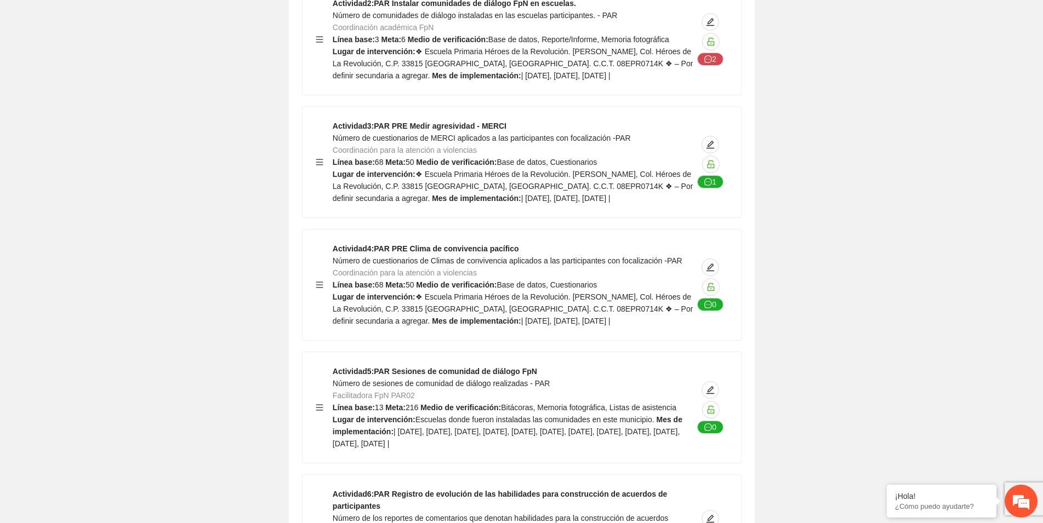
scroll to position [16939, 0]
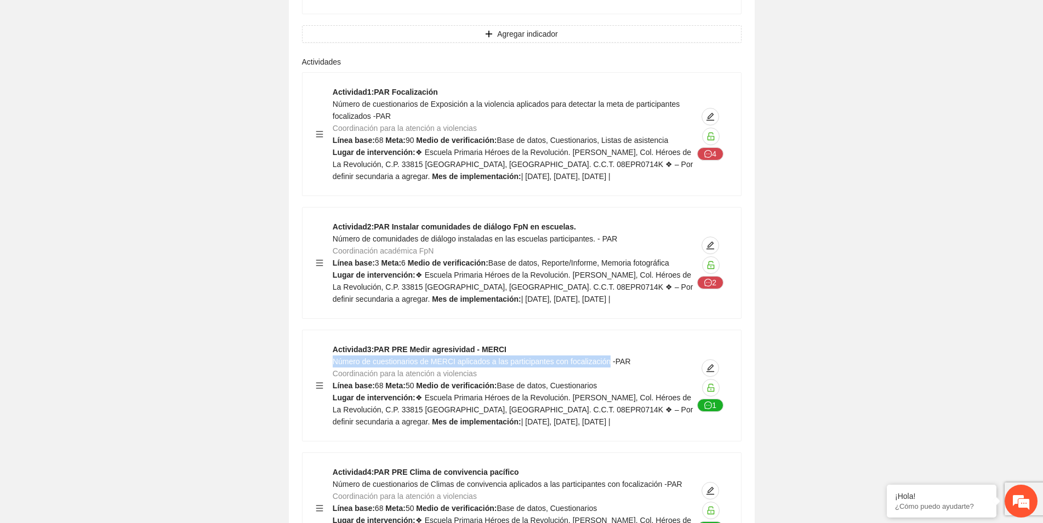
drag, startPoint x: 334, startPoint y: 289, endPoint x: 603, endPoint y: 288, distance: 269.7
click at [603, 357] on span "Número de cuestionarios de MERCI aplicados a las participantes con focalización…" at bounding box center [482, 361] width 298 height 9
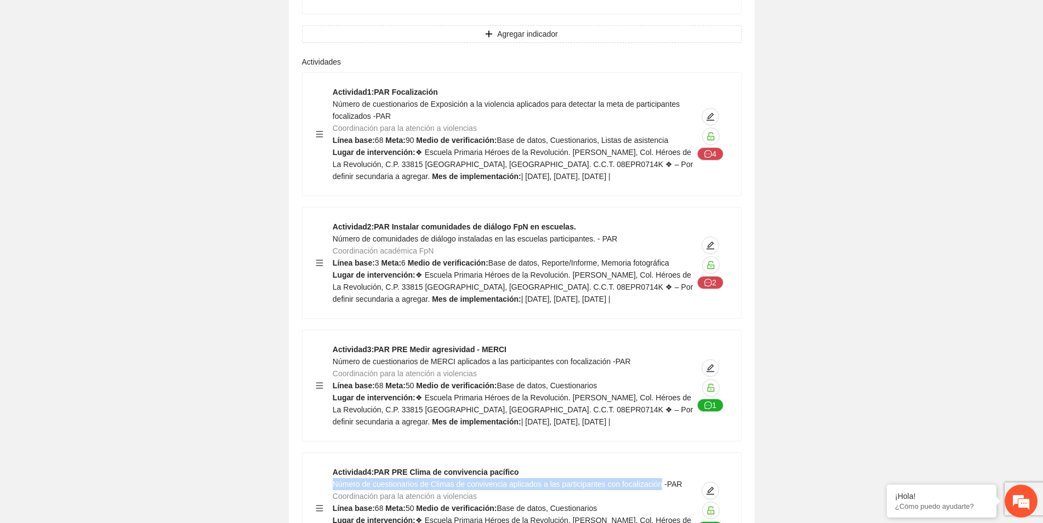
drag, startPoint x: 657, startPoint y: 411, endPoint x: 333, endPoint y: 414, distance: 323.9
click at [333, 480] on span "Número de cuestionarios de Climas de convivencia aplicados a las participantes …" at bounding box center [508, 484] width 350 height 9
click at [392, 394] on strong "Lugar de intervención:" at bounding box center [374, 398] width 83 height 9
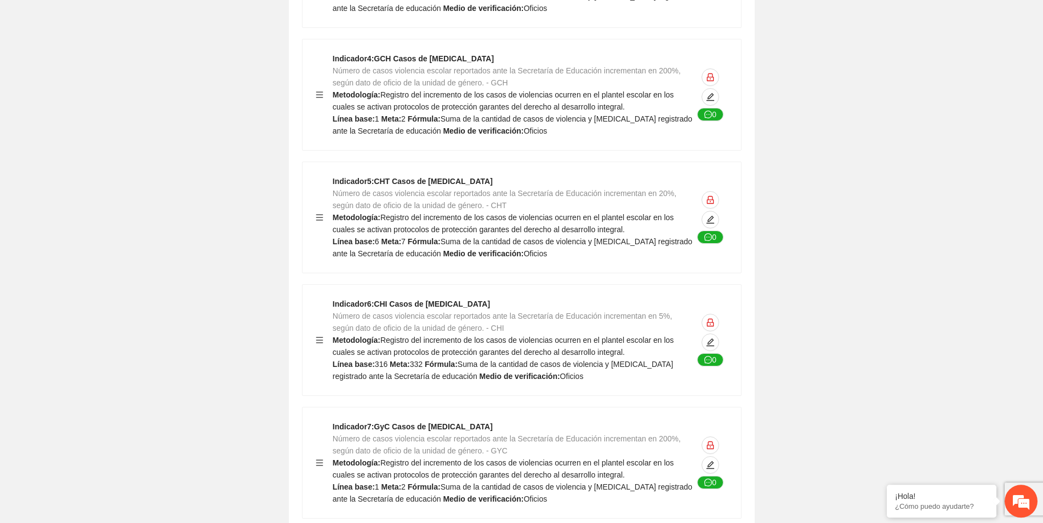
scroll to position [0, 0]
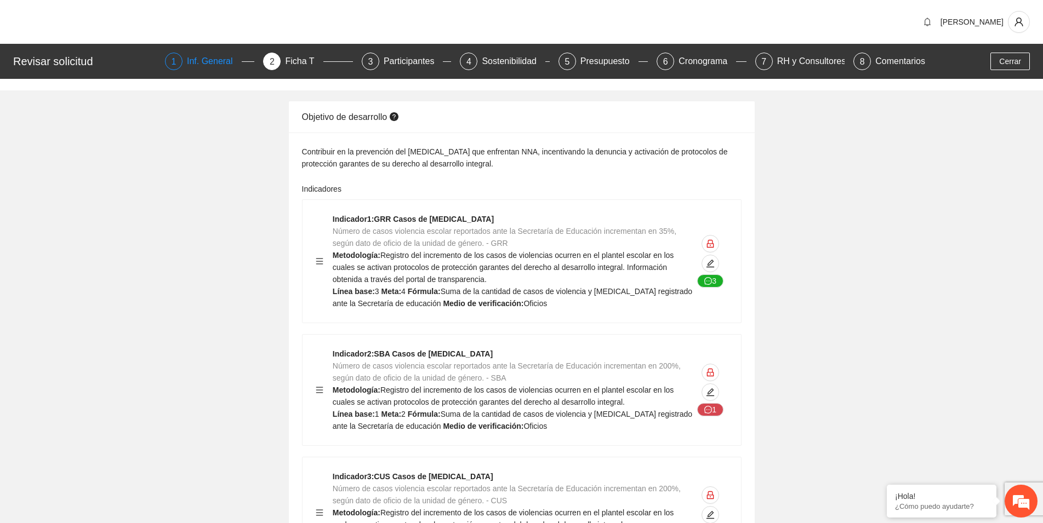
click at [204, 61] on div "Inf. General" at bounding box center [214, 62] width 55 height 18
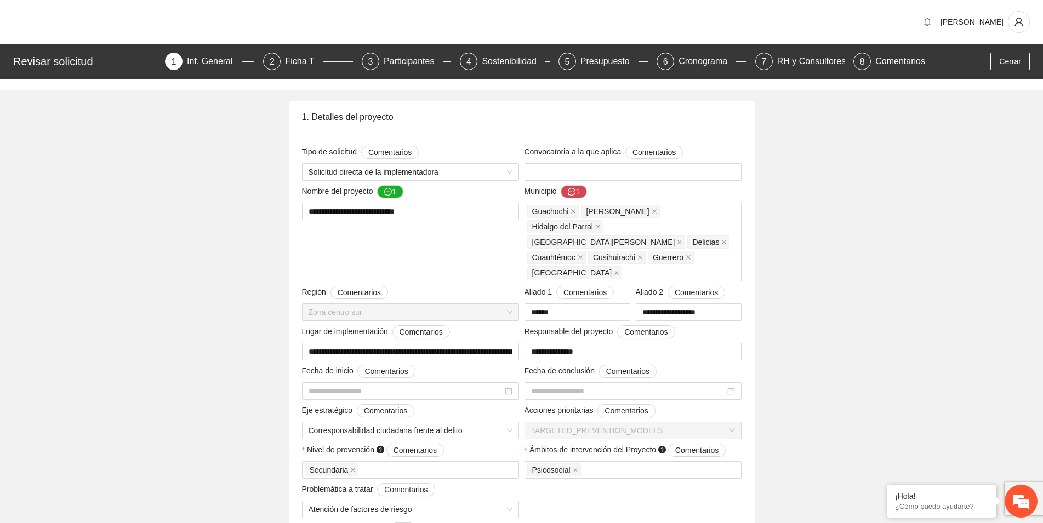
type input "**********"
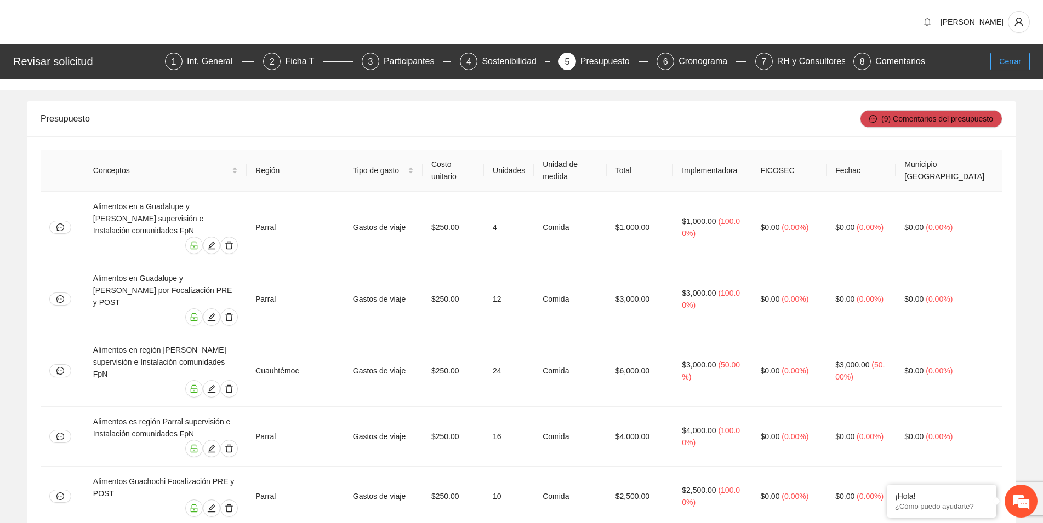
click at [1008, 61] on span "Cerrar" at bounding box center [1010, 61] width 22 height 12
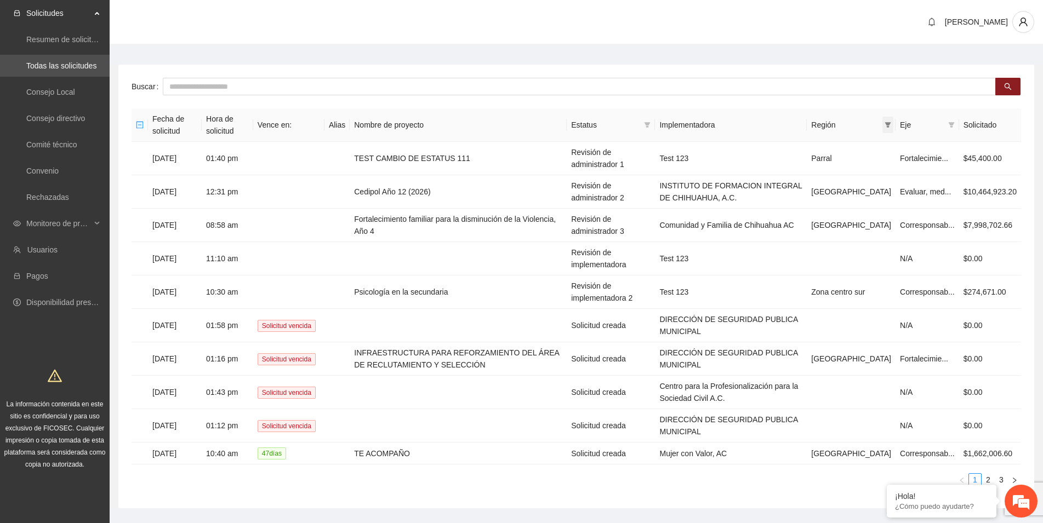
click at [891, 127] on icon "filter" at bounding box center [888, 124] width 6 height 5
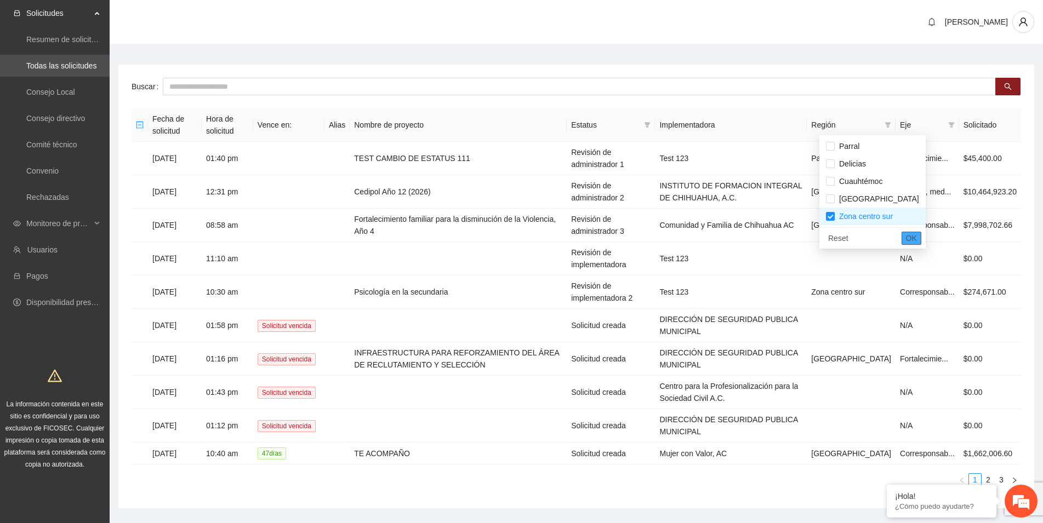
click at [906, 240] on span "OK" at bounding box center [911, 238] width 11 height 12
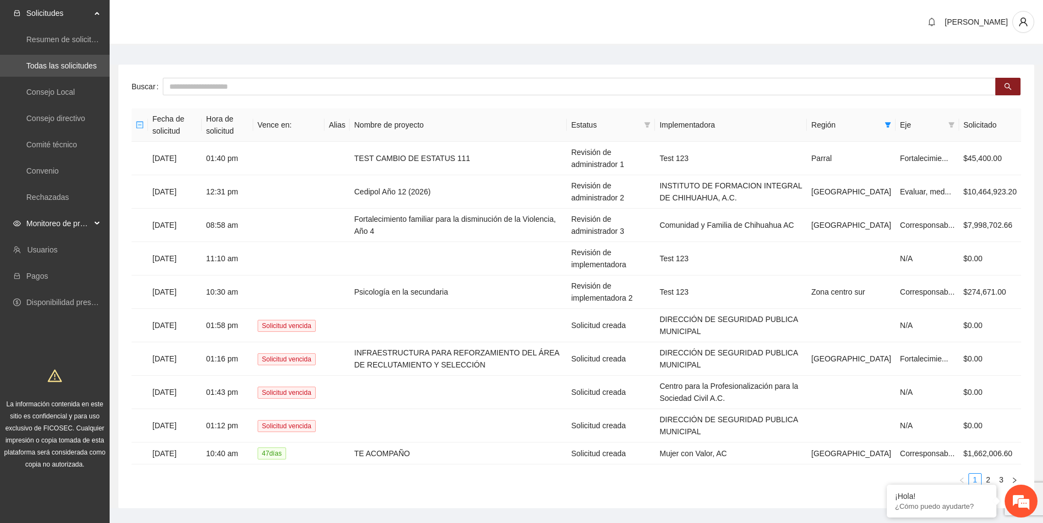
click at [71, 224] on span "Monitoreo de proyectos" at bounding box center [58, 224] width 65 height 22
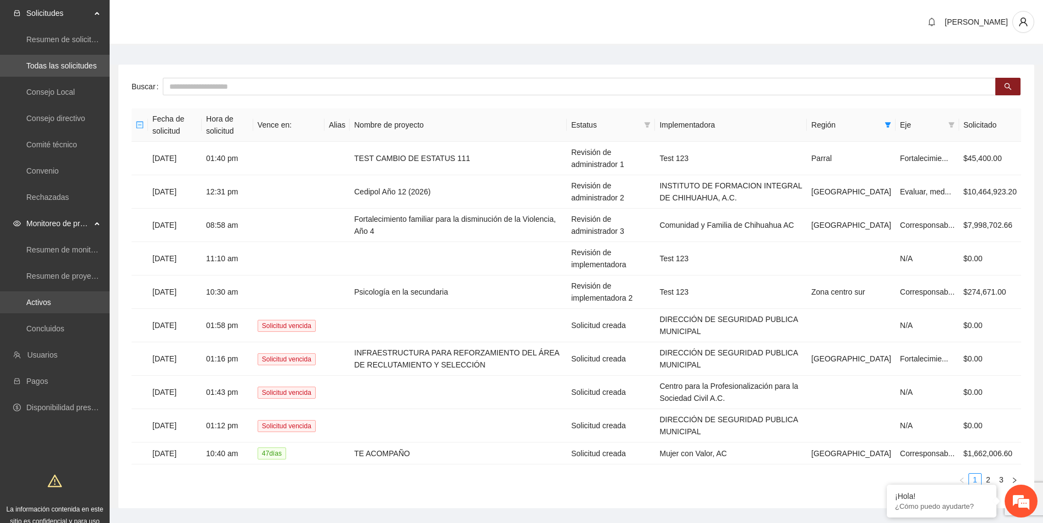
click at [43, 303] on link "Activos" at bounding box center [38, 302] width 25 height 9
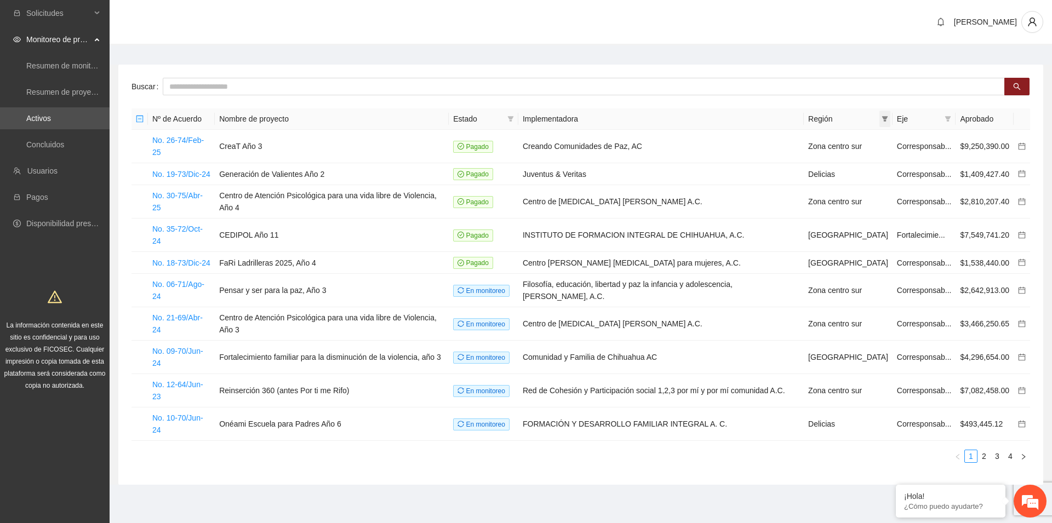
click at [884, 117] on icon "filter" at bounding box center [885, 118] width 6 height 5
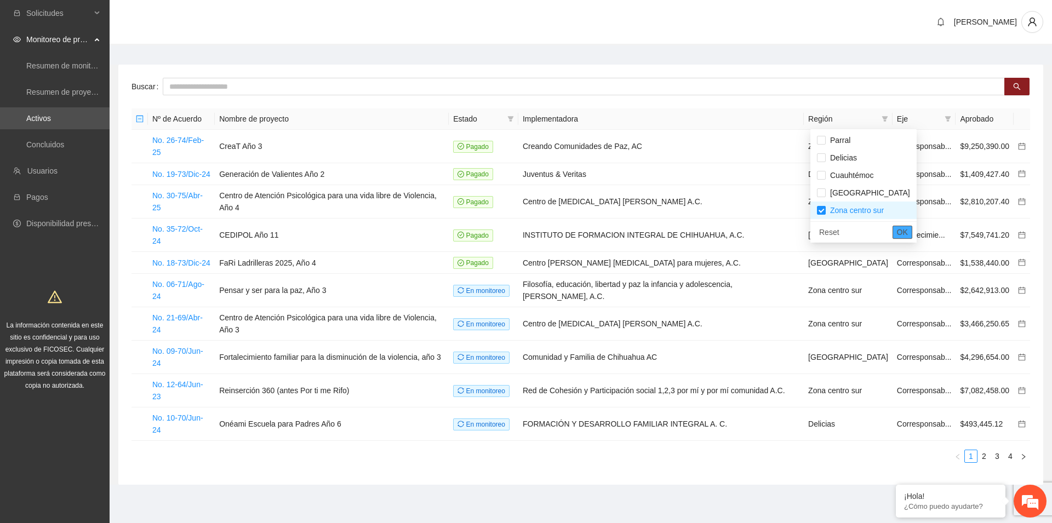
click at [897, 233] on span "OK" at bounding box center [902, 232] width 11 height 12
